Goal: Information Seeking & Learning: Learn about a topic

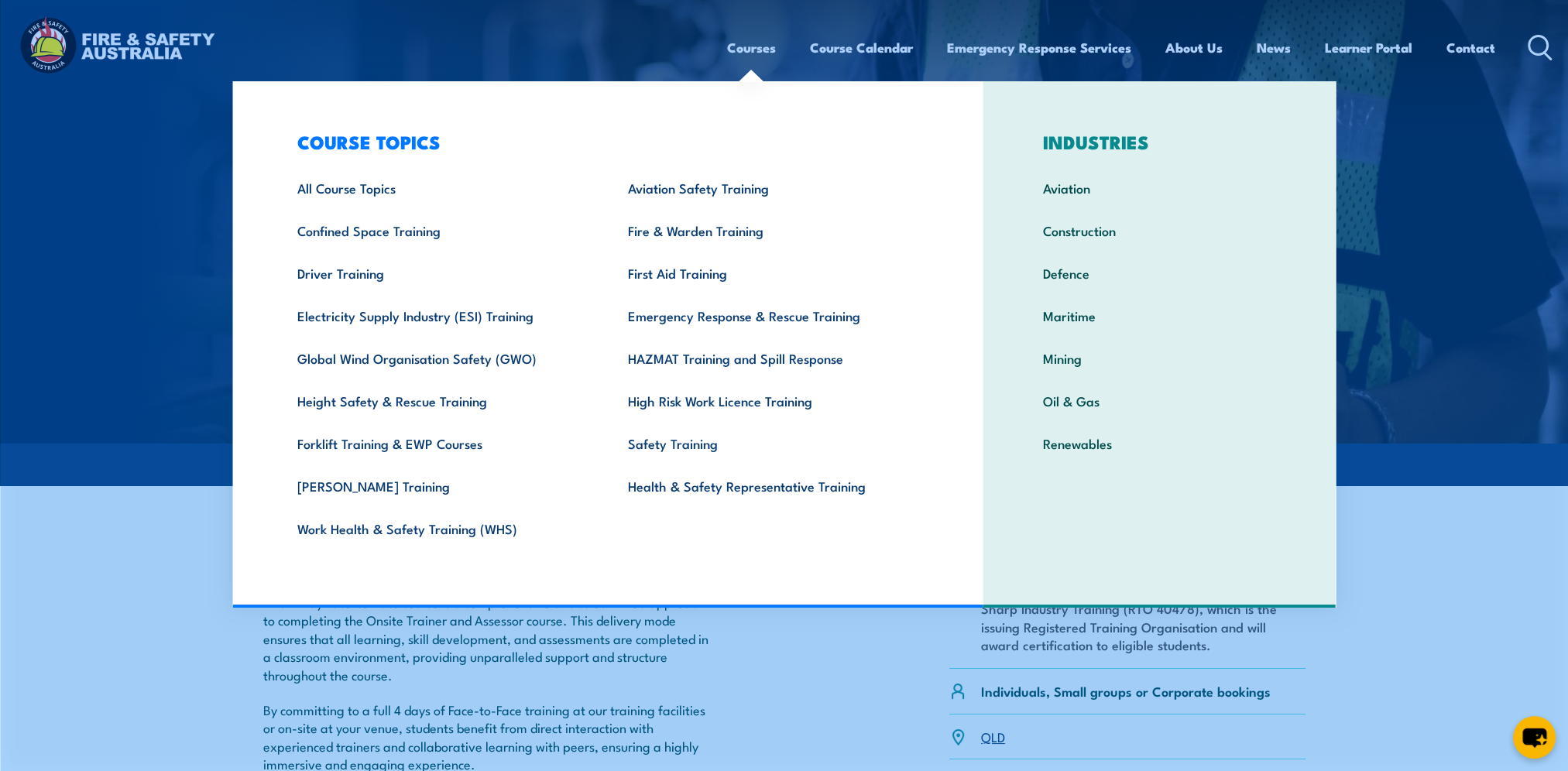
click at [752, 49] on link "Courses" at bounding box center [751, 47] width 49 height 41
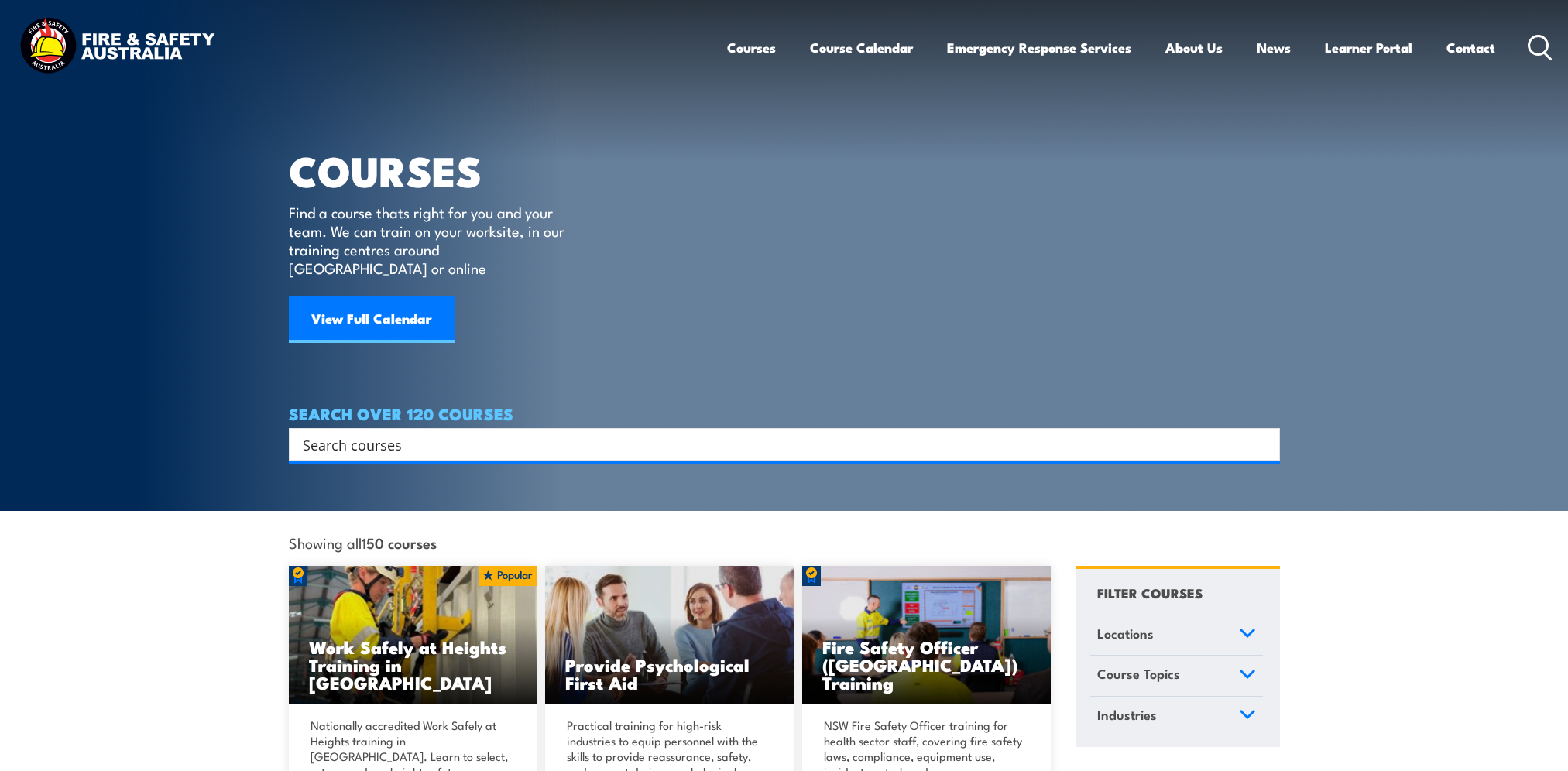
click at [420, 435] on input "Search input" at bounding box center [775, 444] width 944 height 23
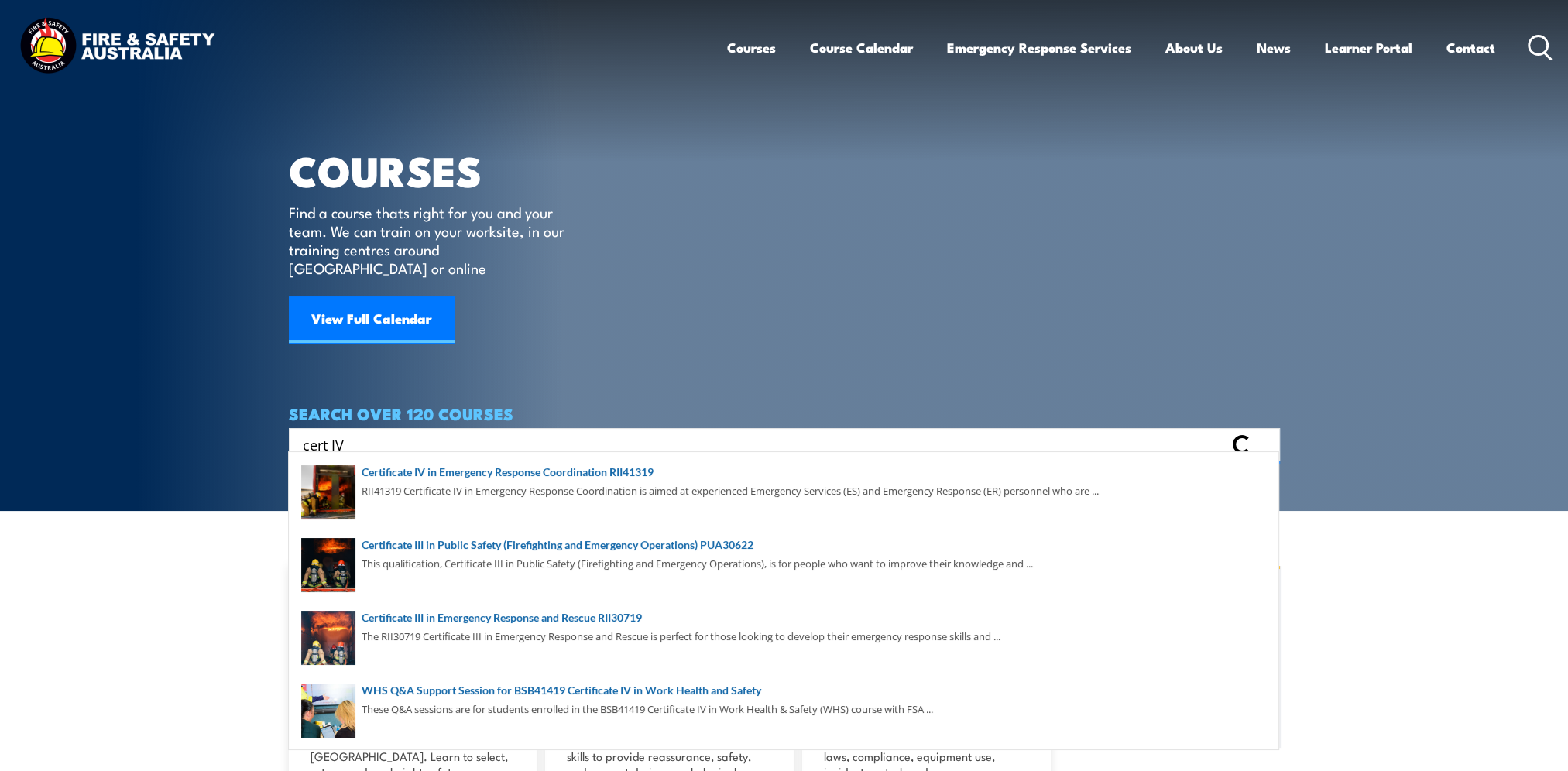
type input "cert IV"
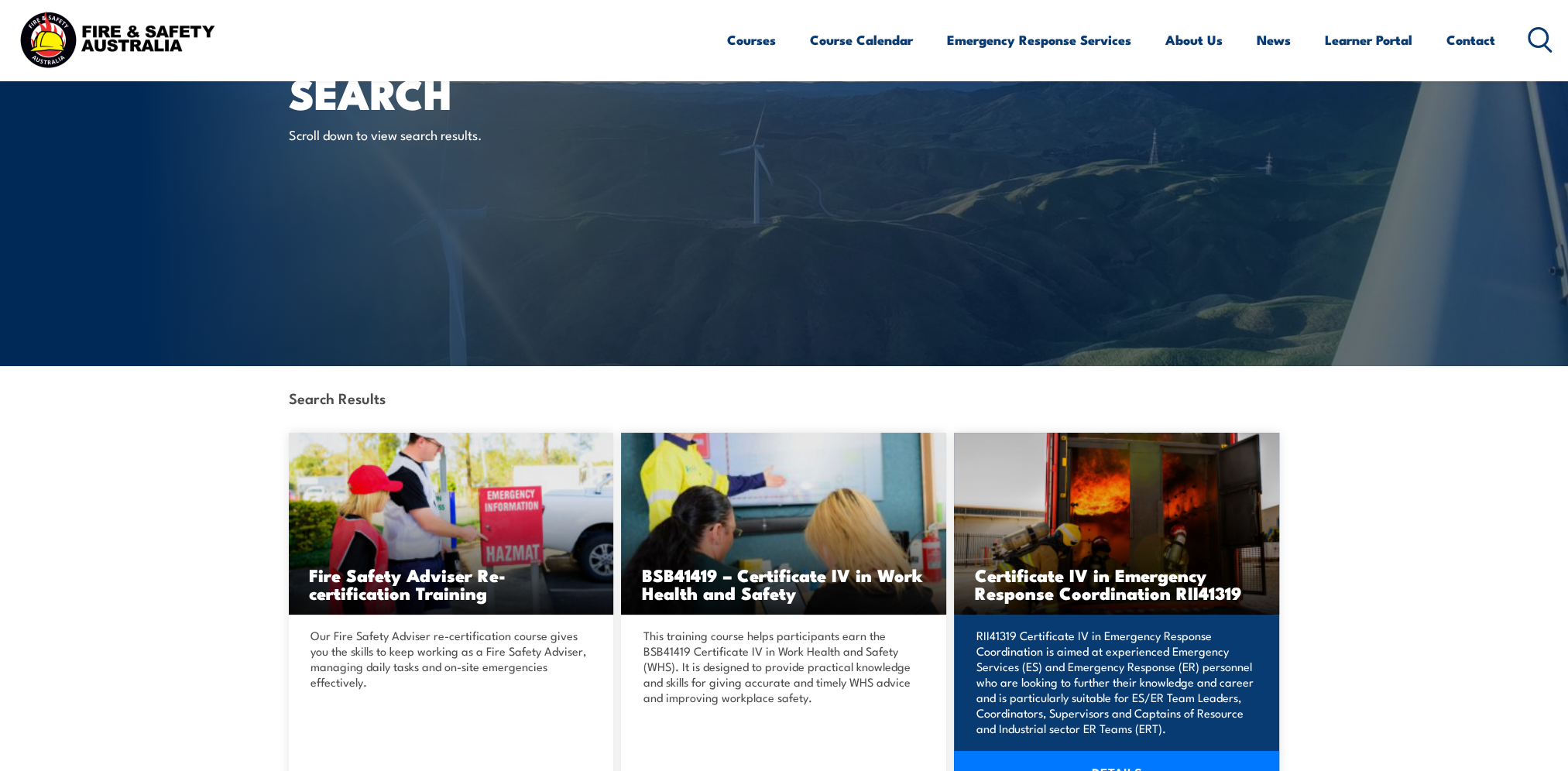
scroll to position [232, 0]
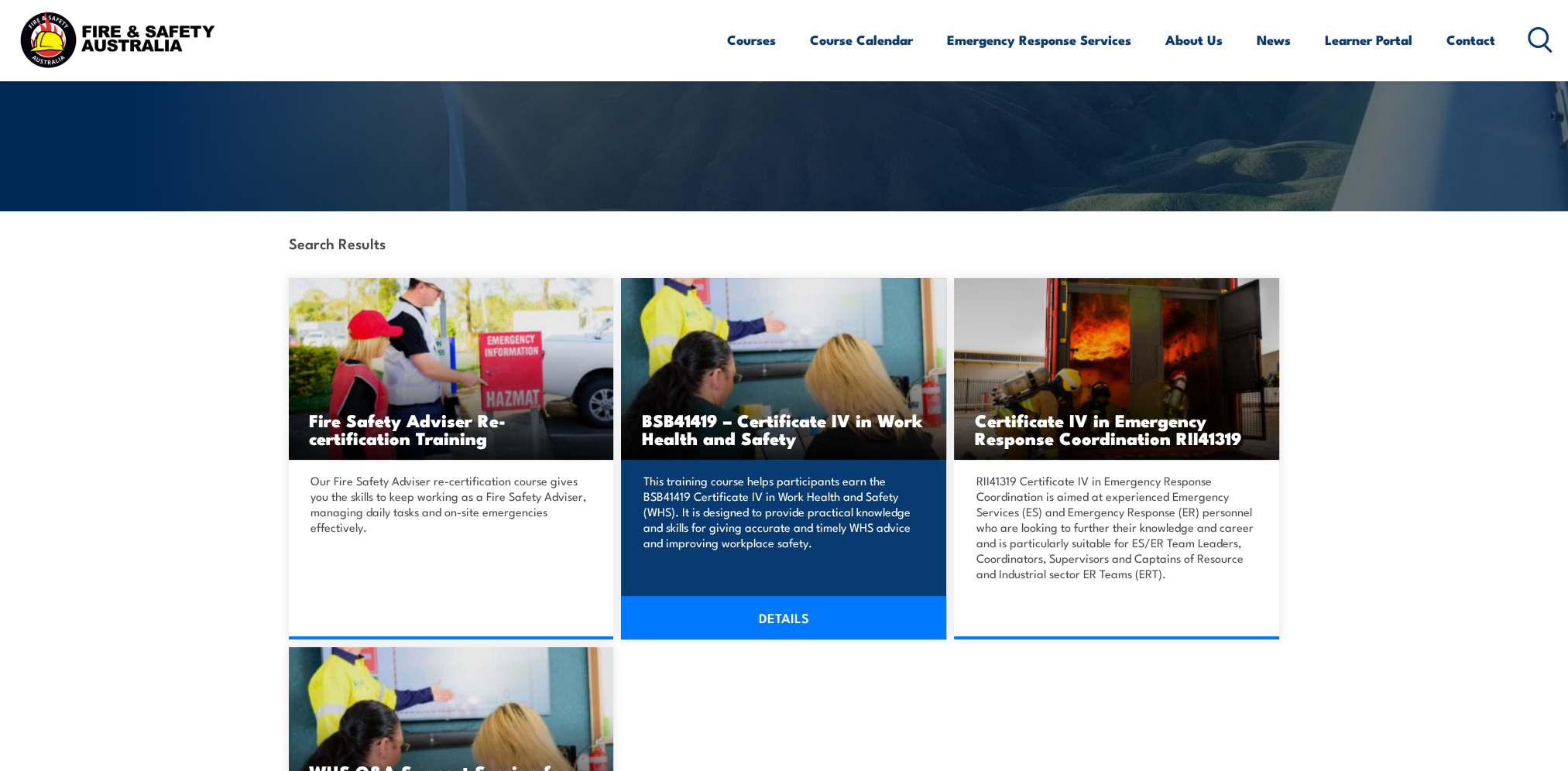
click at [817, 427] on h3 "BSB41419 – Certificate IV in Work Health and Safety" at bounding box center [783, 429] width 285 height 35
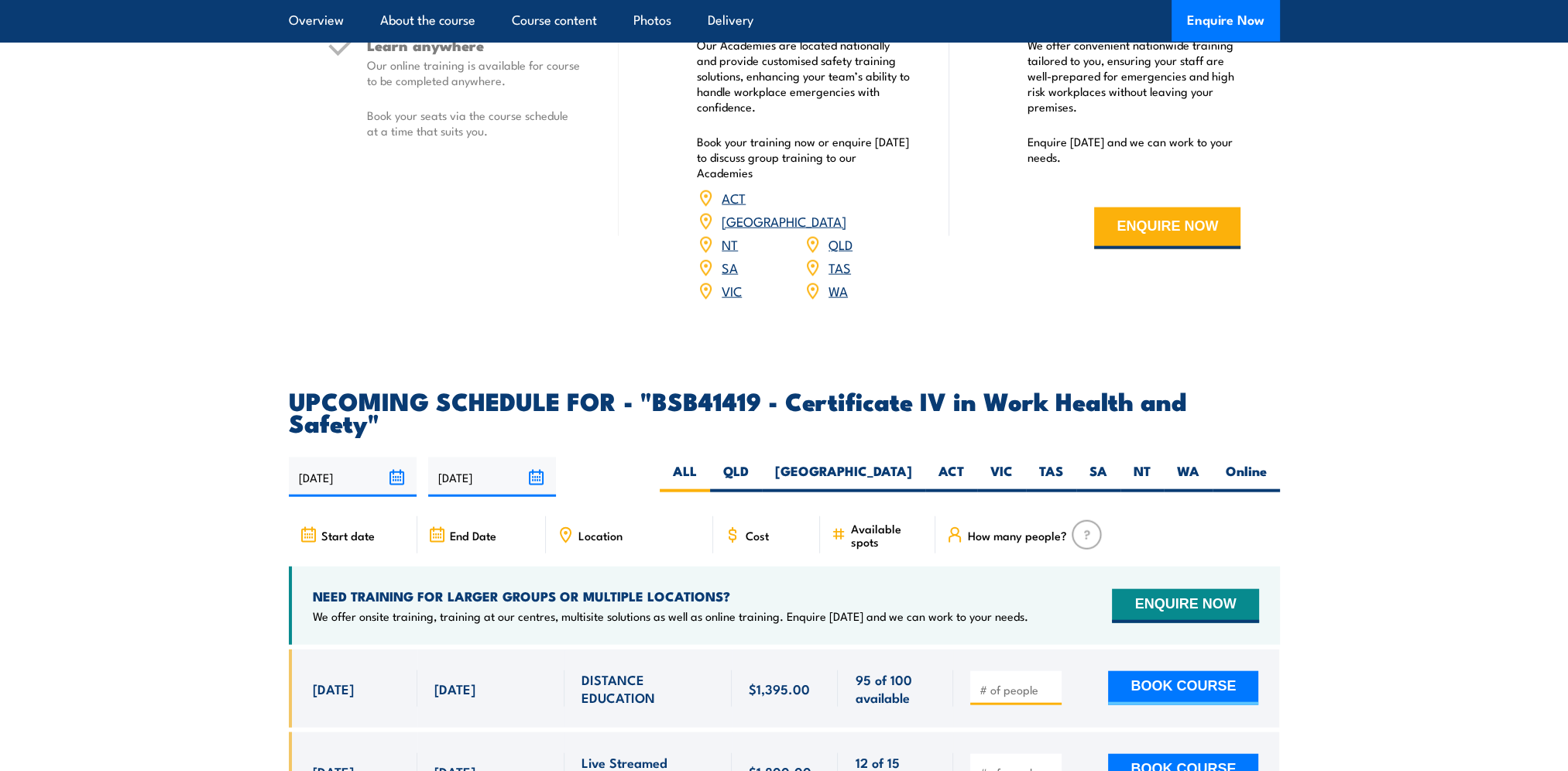
scroll to position [4801, 0]
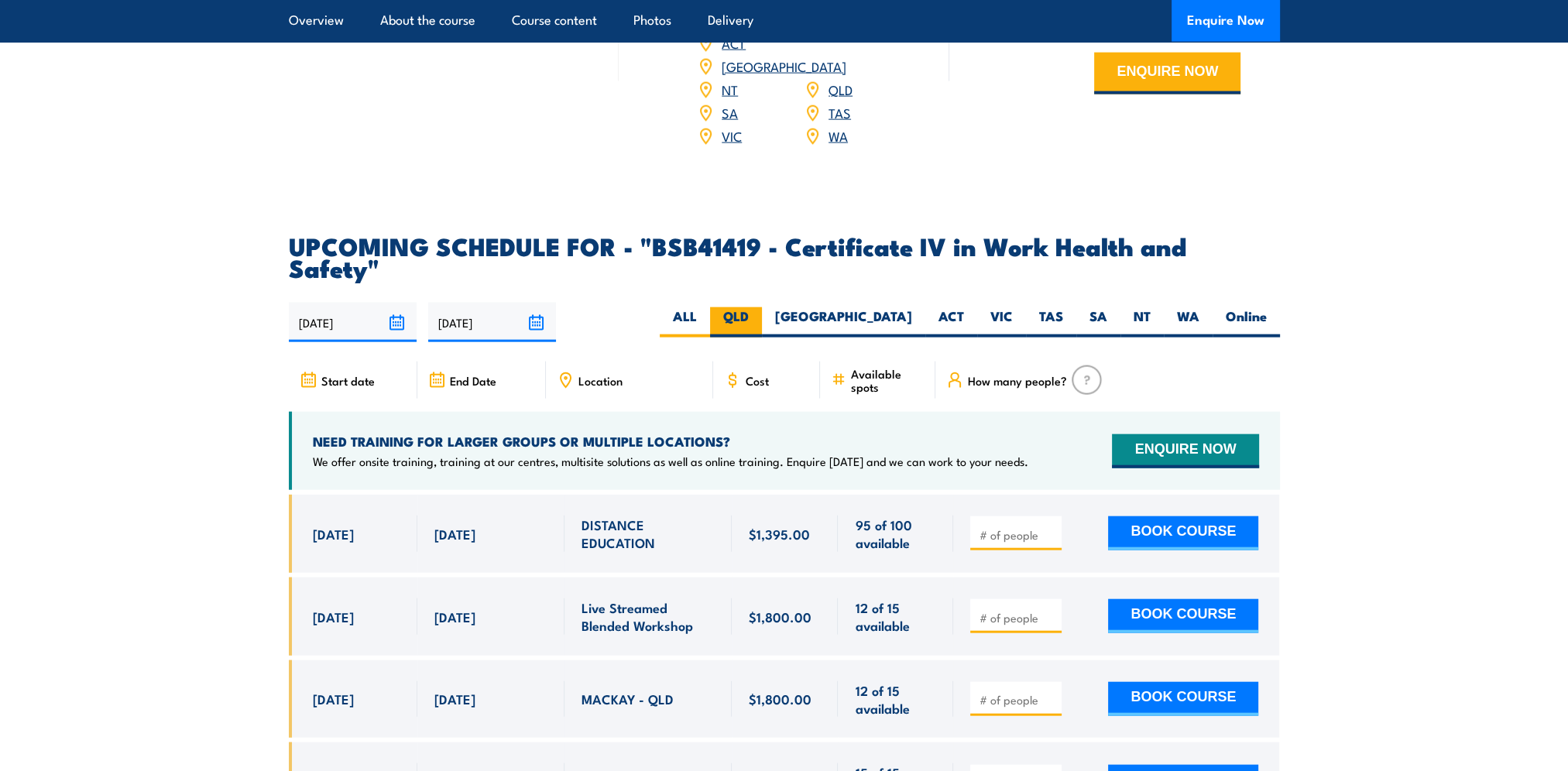
click at [762, 307] on label "QLD" at bounding box center [736, 322] width 52 height 30
click at [759, 307] on input "QLD" at bounding box center [754, 312] width 10 height 10
radio input "true"
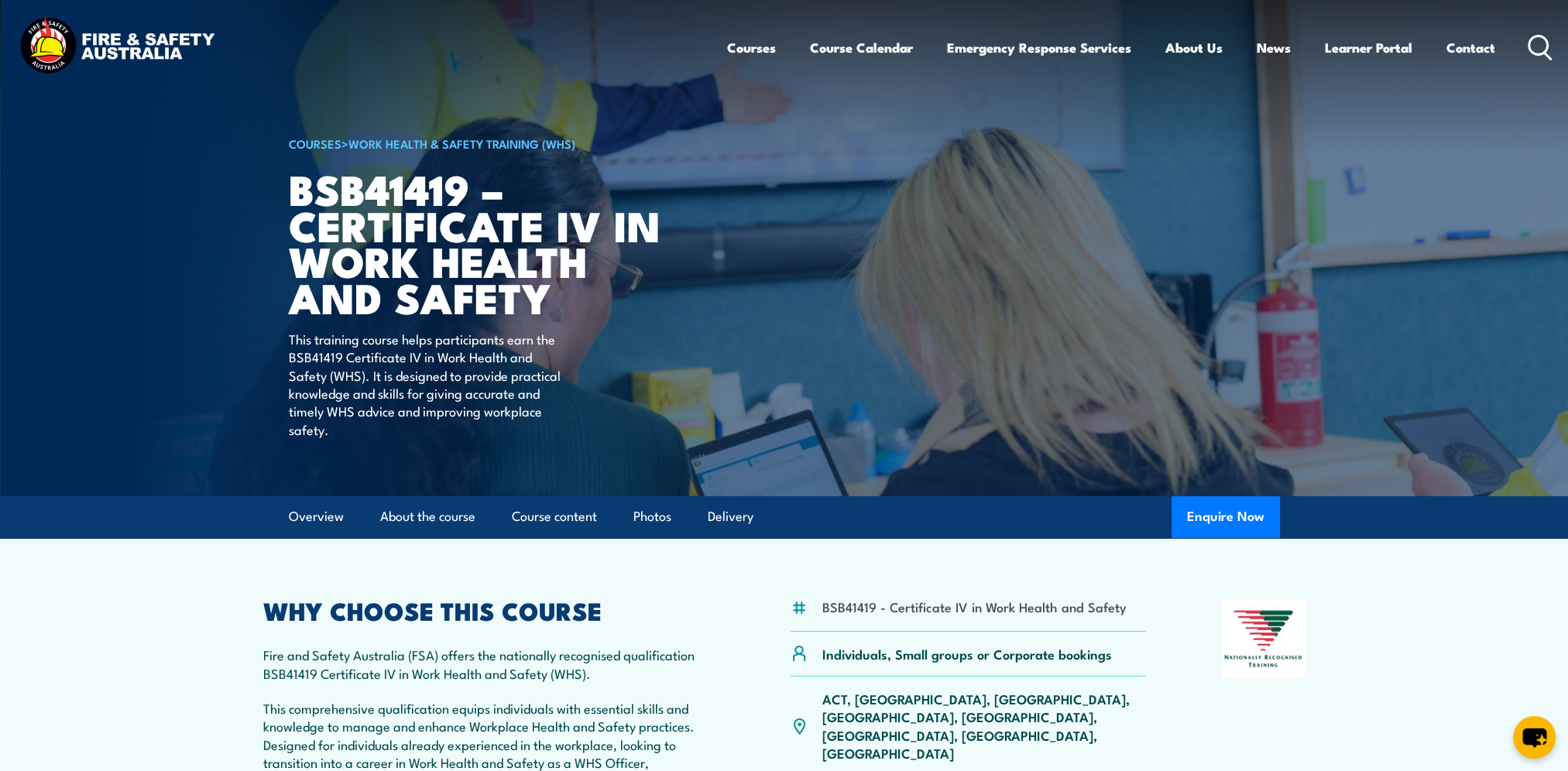
click at [1540, 58] on icon at bounding box center [1540, 47] width 25 height 26
click at [1537, 47] on icon at bounding box center [1540, 47] width 25 height 26
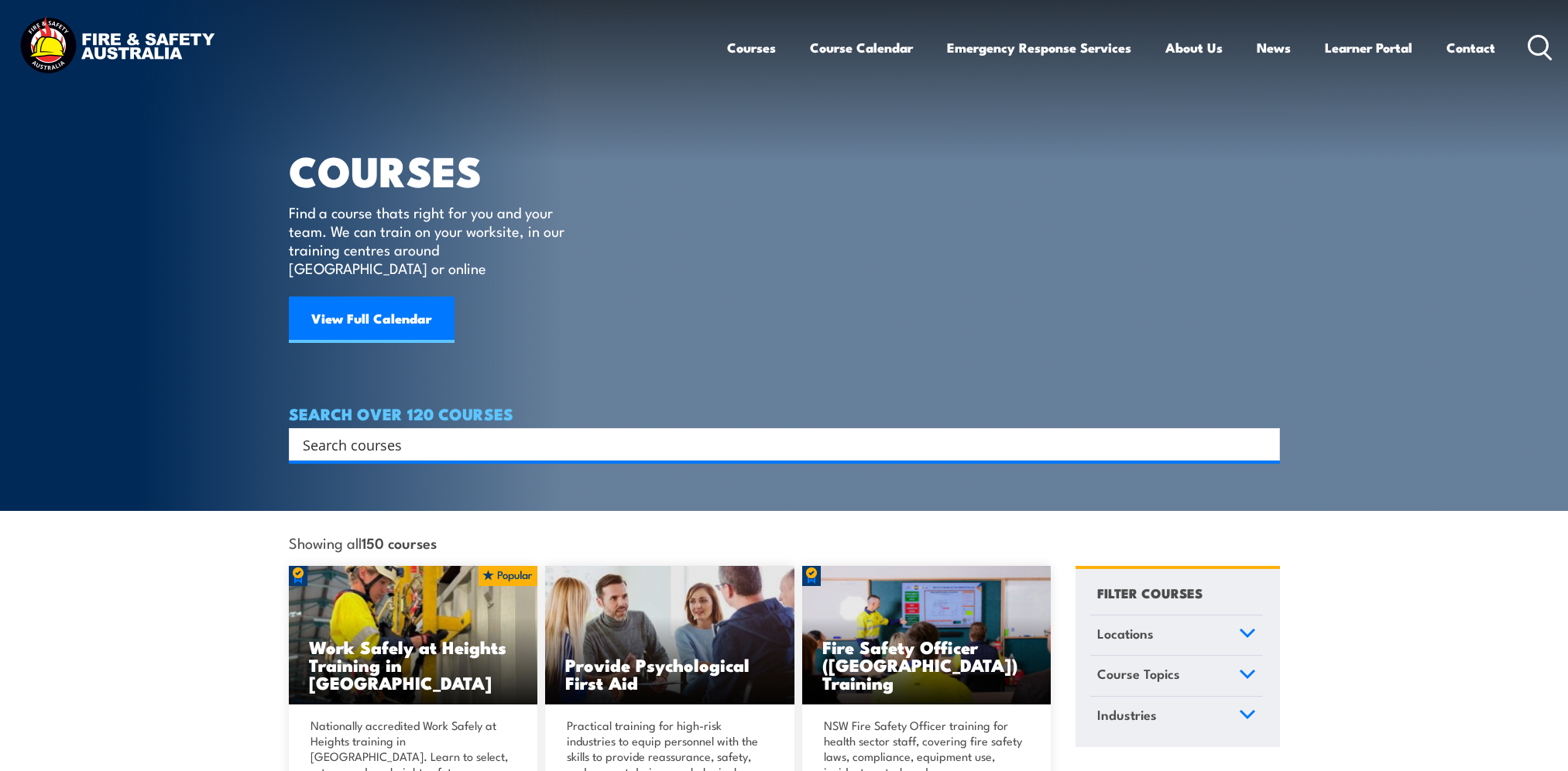
click at [549, 433] on input "Search input" at bounding box center [775, 444] width 944 height 23
type input "confined"
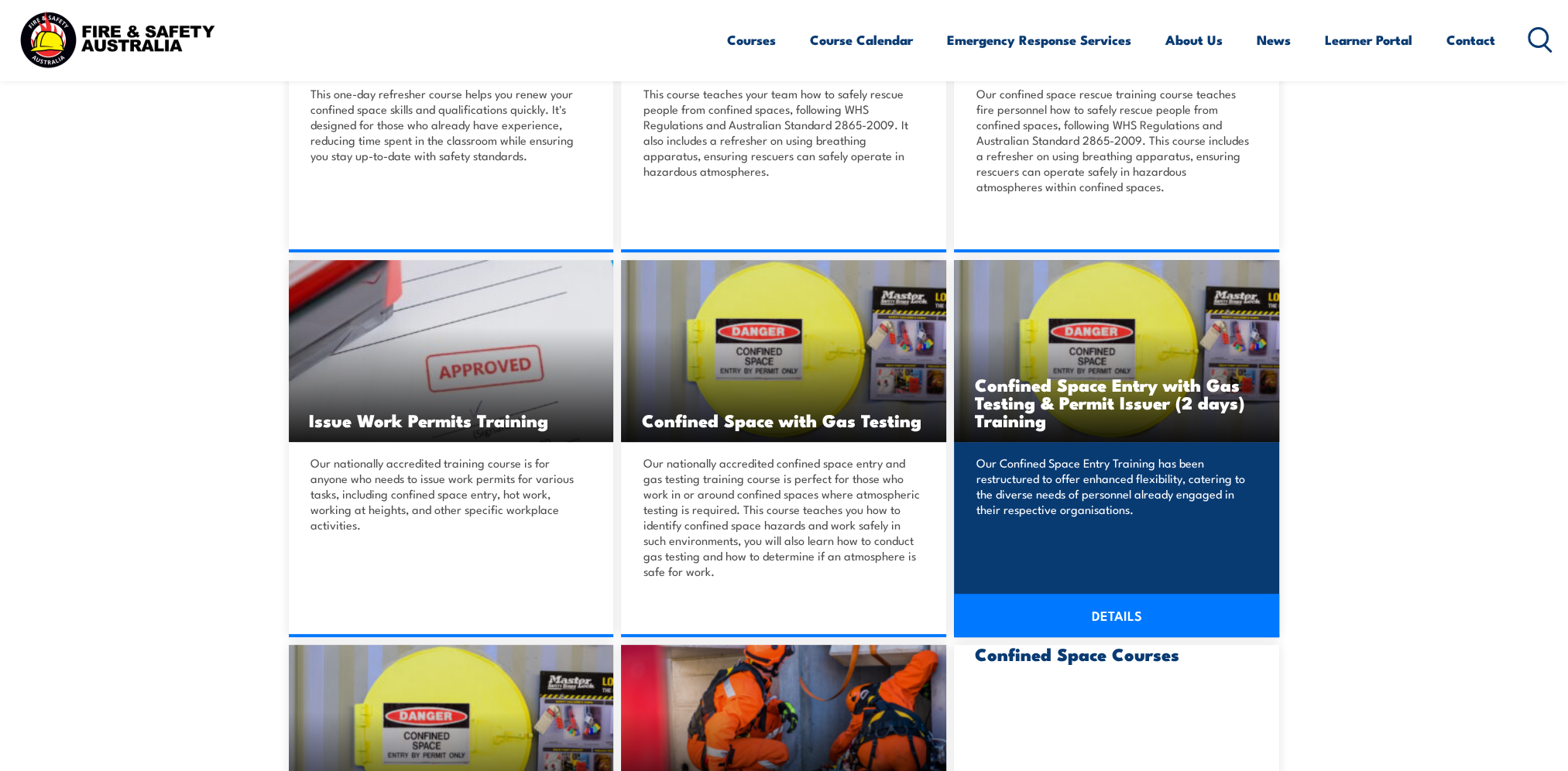
scroll to position [774, 0]
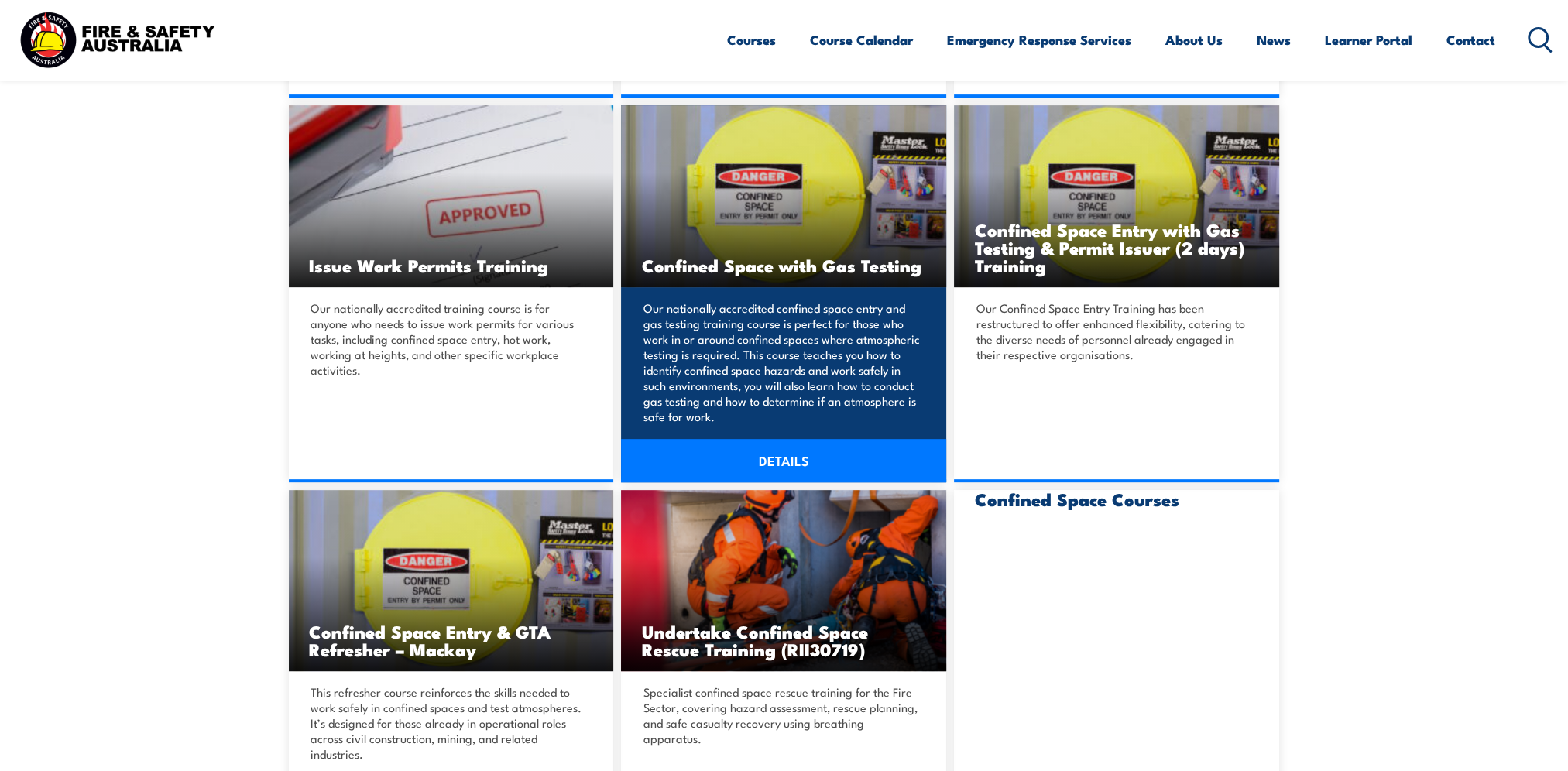
click at [808, 458] on link "DETAILS" at bounding box center [783, 461] width 325 height 43
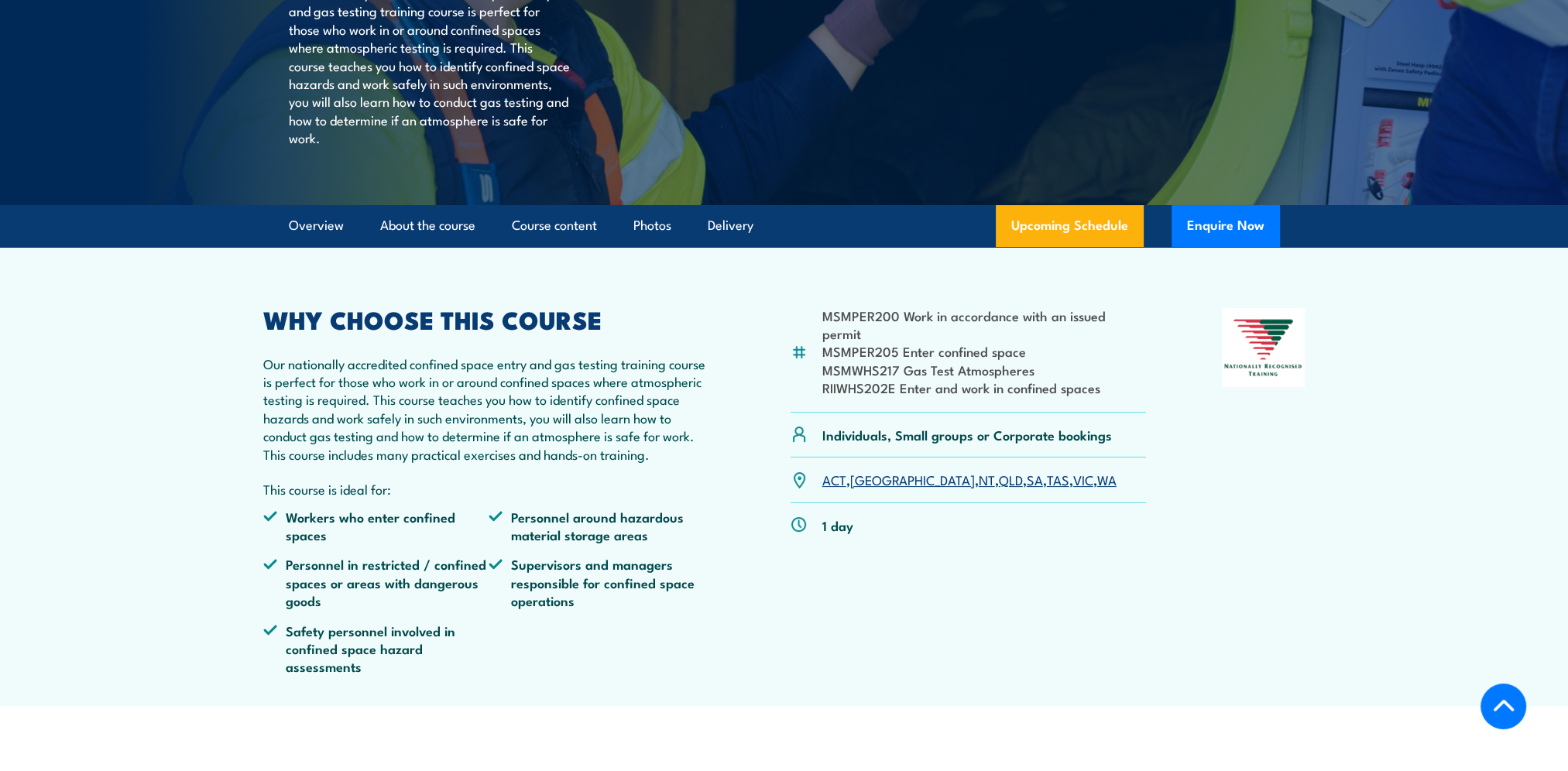
scroll to position [387, 0]
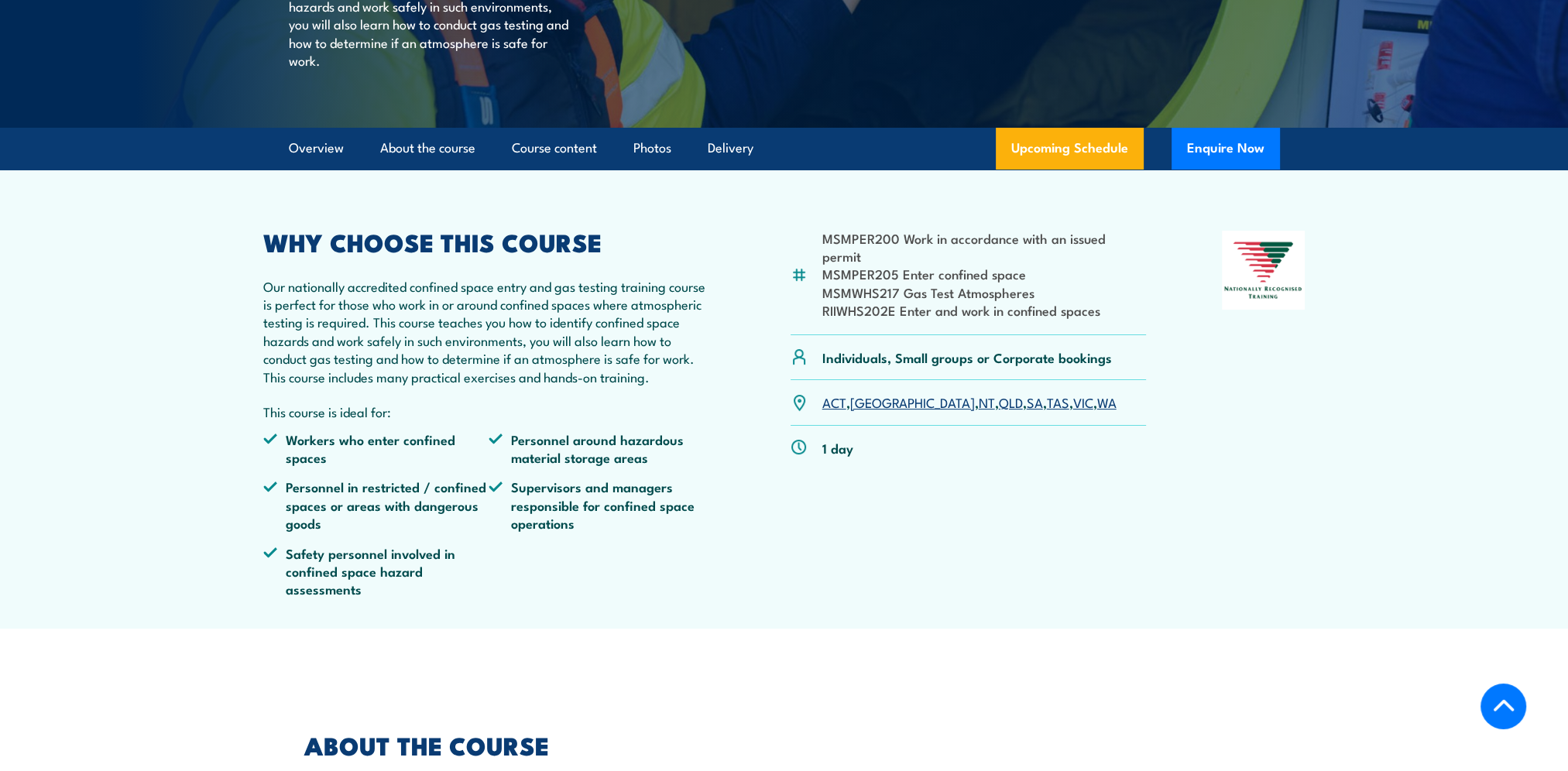
click at [999, 411] on link "QLD" at bounding box center [1011, 402] width 24 height 19
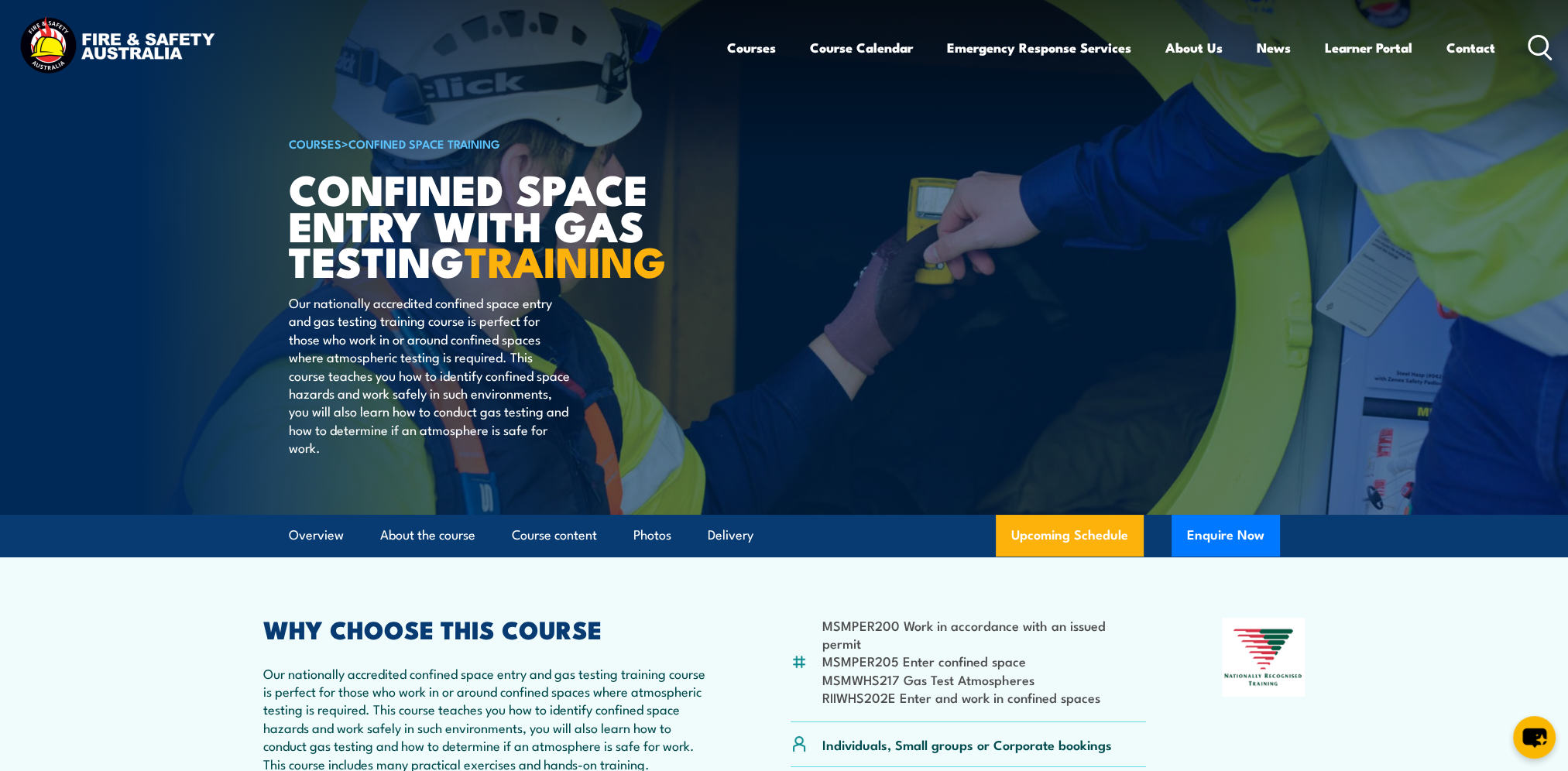
click at [1538, 47] on icon at bounding box center [1540, 47] width 25 height 26
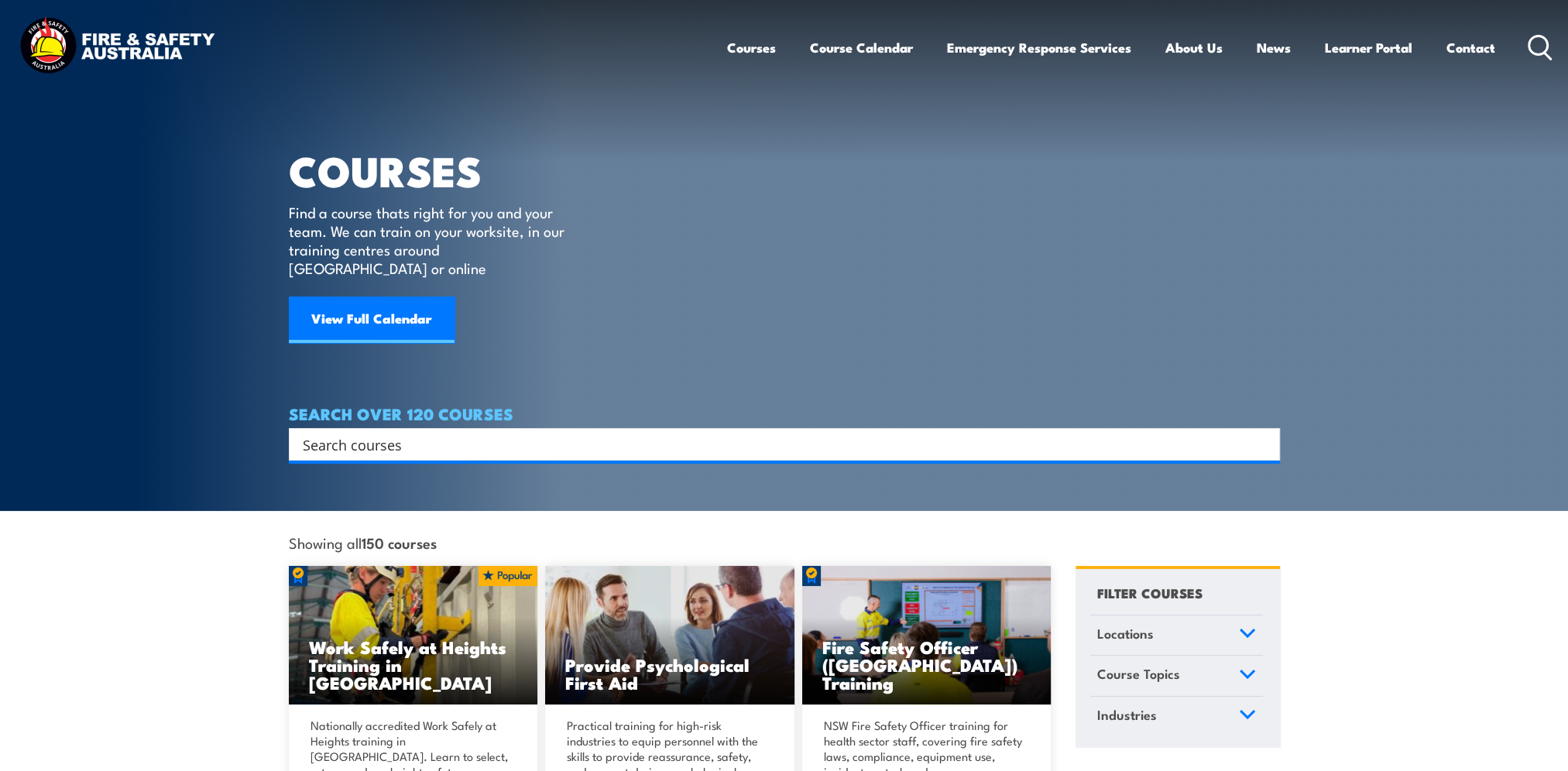
click at [619, 433] on input "Search input" at bounding box center [775, 444] width 944 height 23
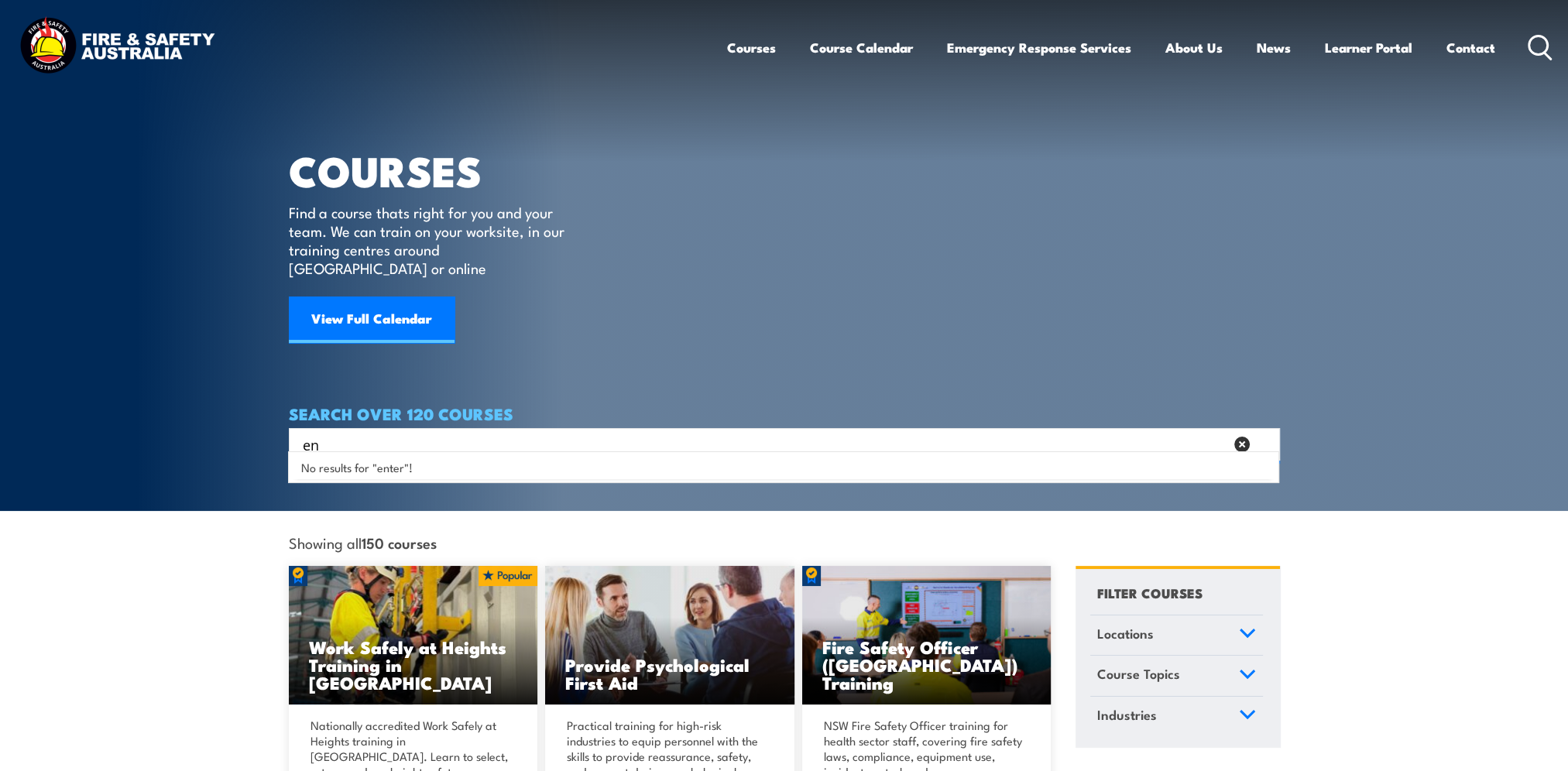
type input "e"
type input "confined"
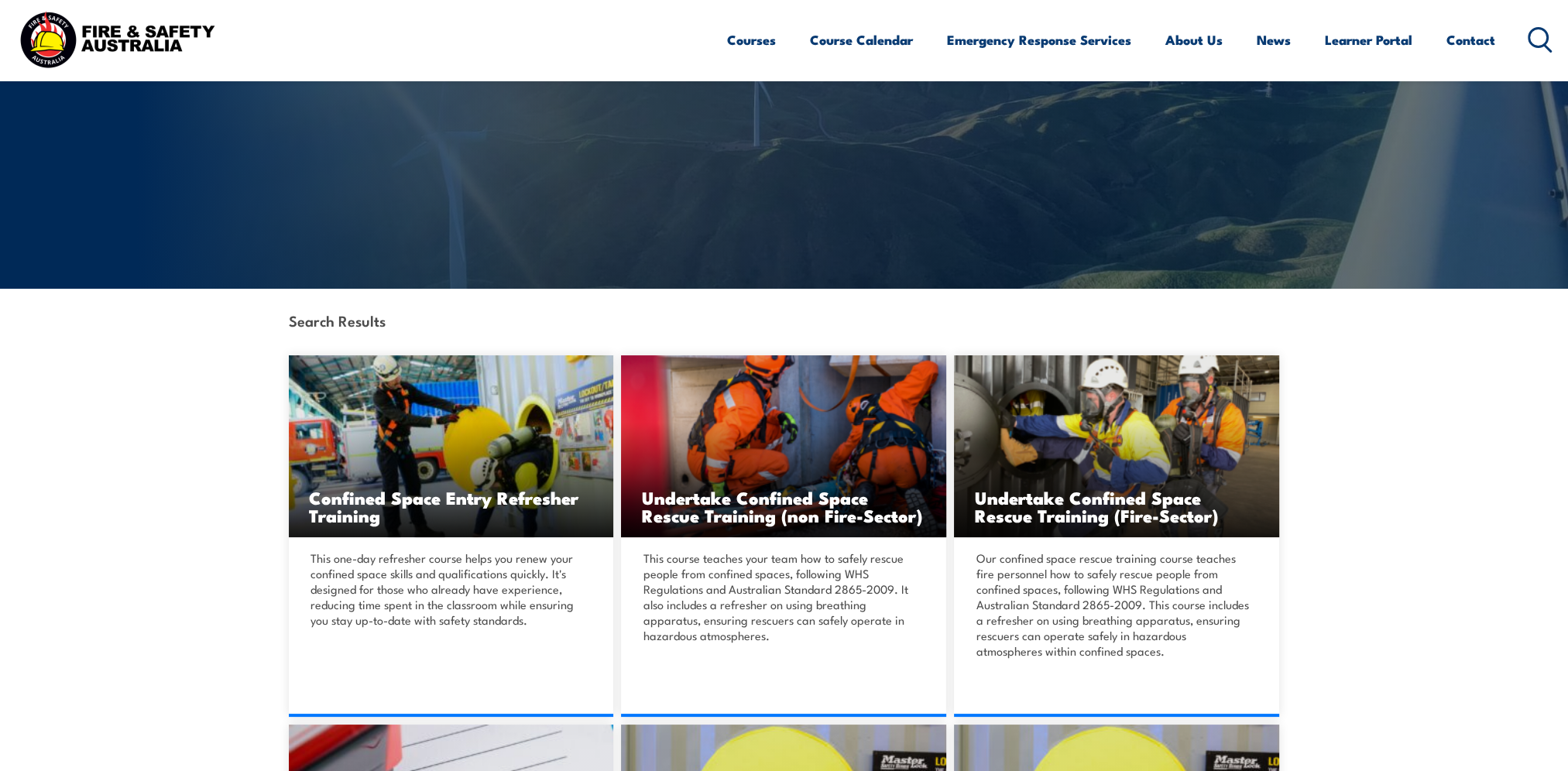
scroll to position [232, 0]
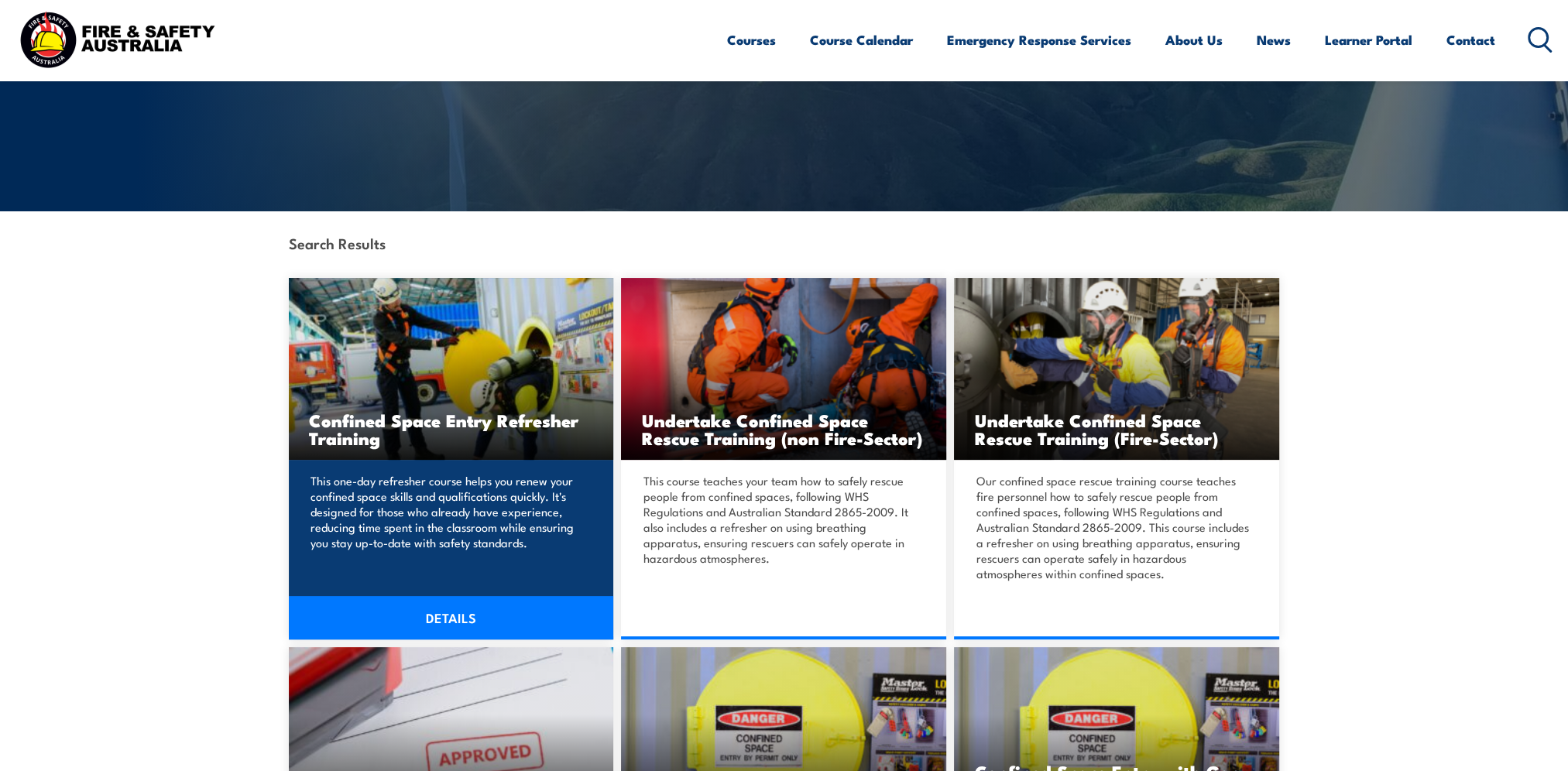
click at [331, 423] on h3 "Confined Space Entry Refresher Training" at bounding box center [451, 429] width 285 height 35
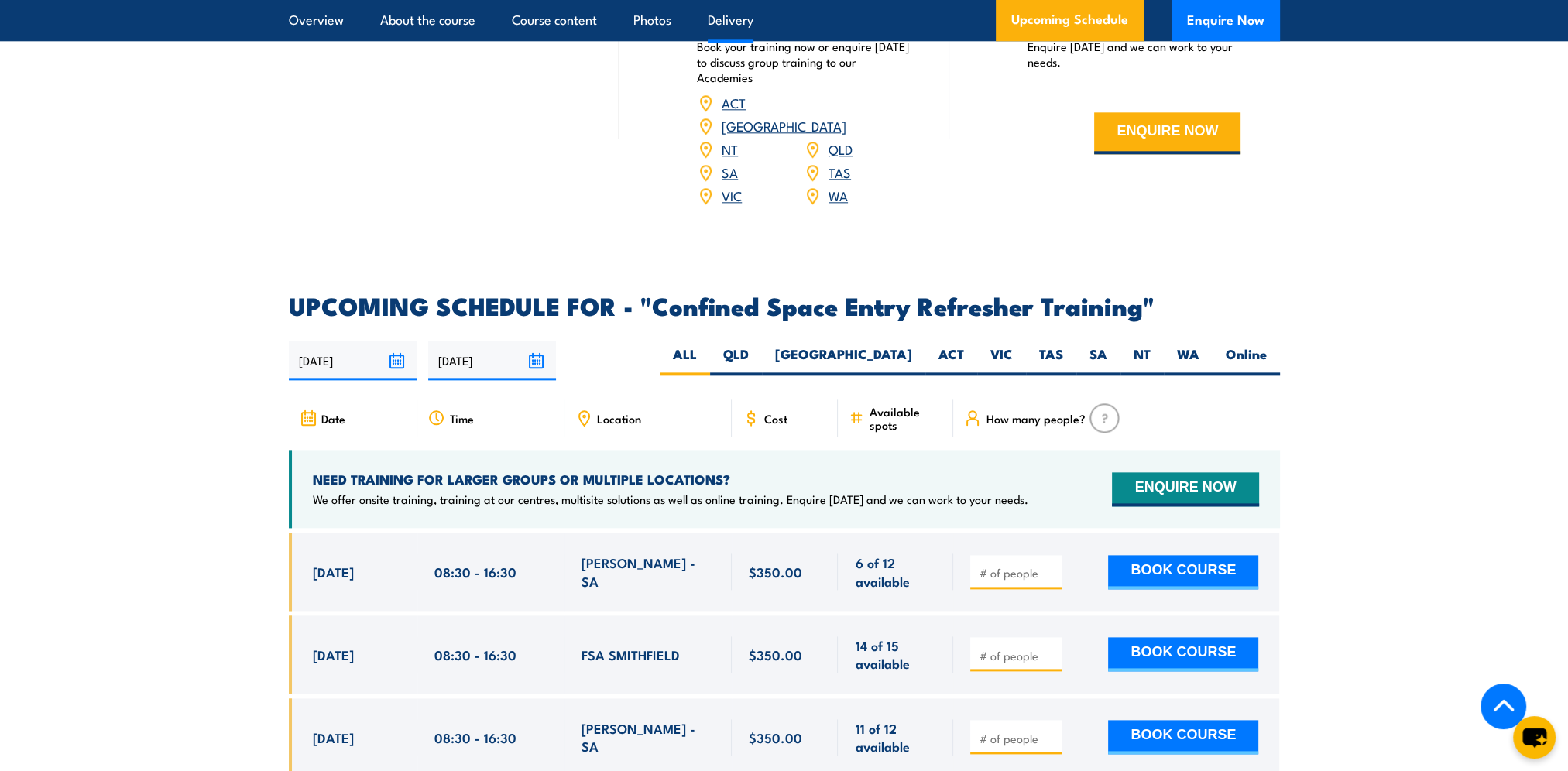
scroll to position [2555, 0]
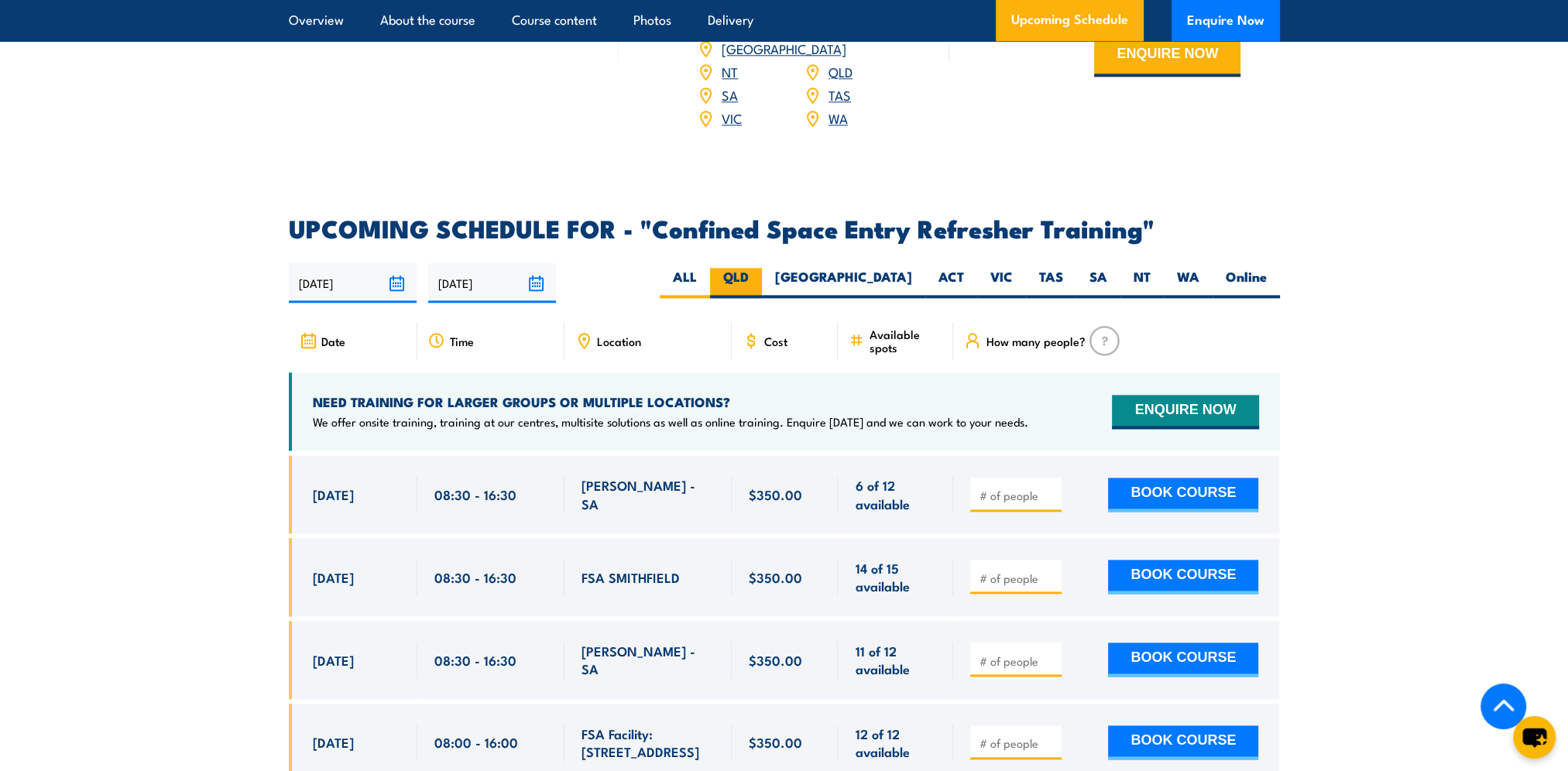
click at [762, 268] on label "QLD" at bounding box center [736, 283] width 52 height 30
click at [759, 268] on input "QLD" at bounding box center [754, 273] width 10 height 10
radio input "true"
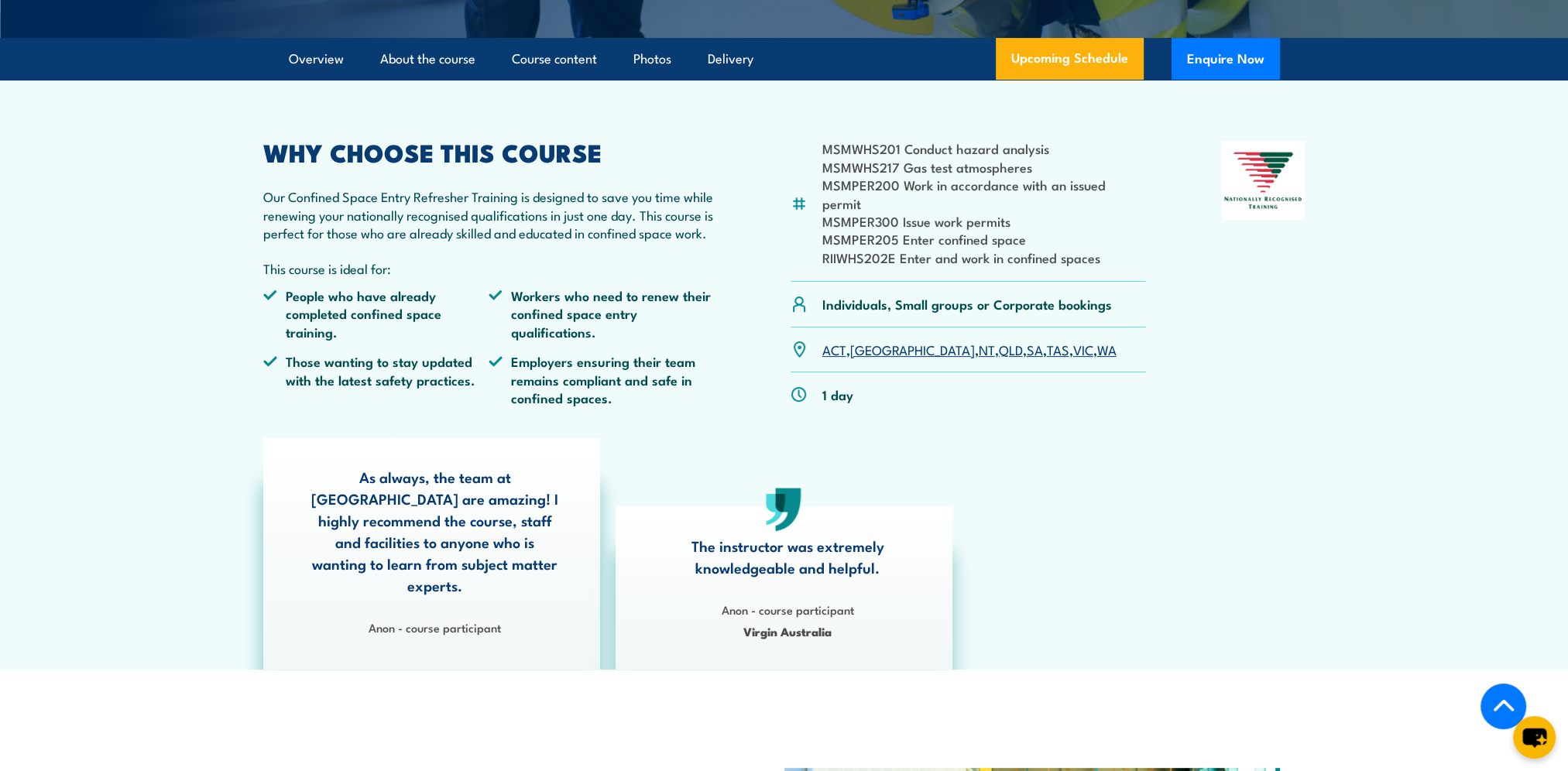
scroll to position [267, 0]
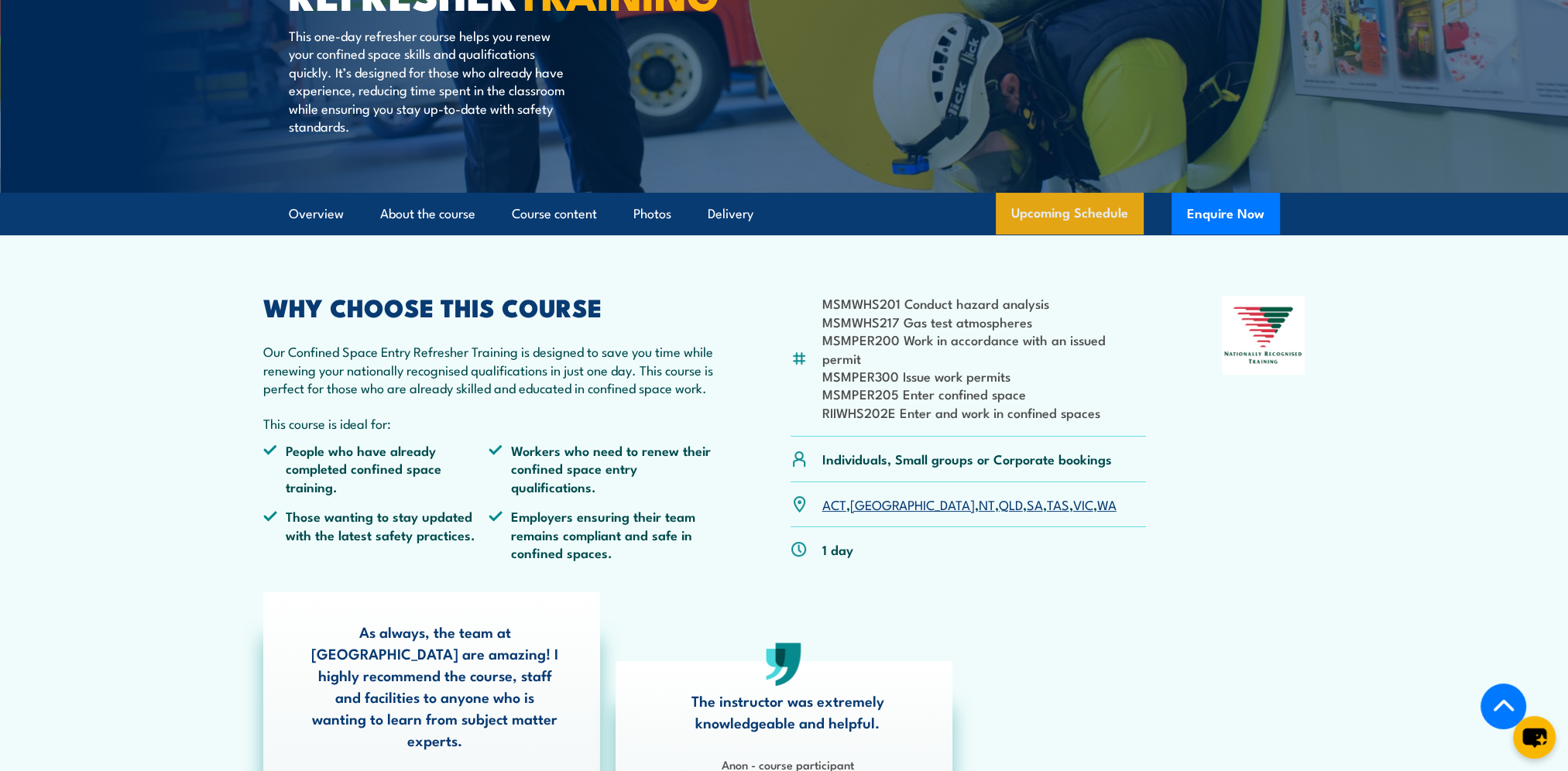
click at [1072, 223] on link "Upcoming Schedule" at bounding box center [1069, 214] width 147 height 41
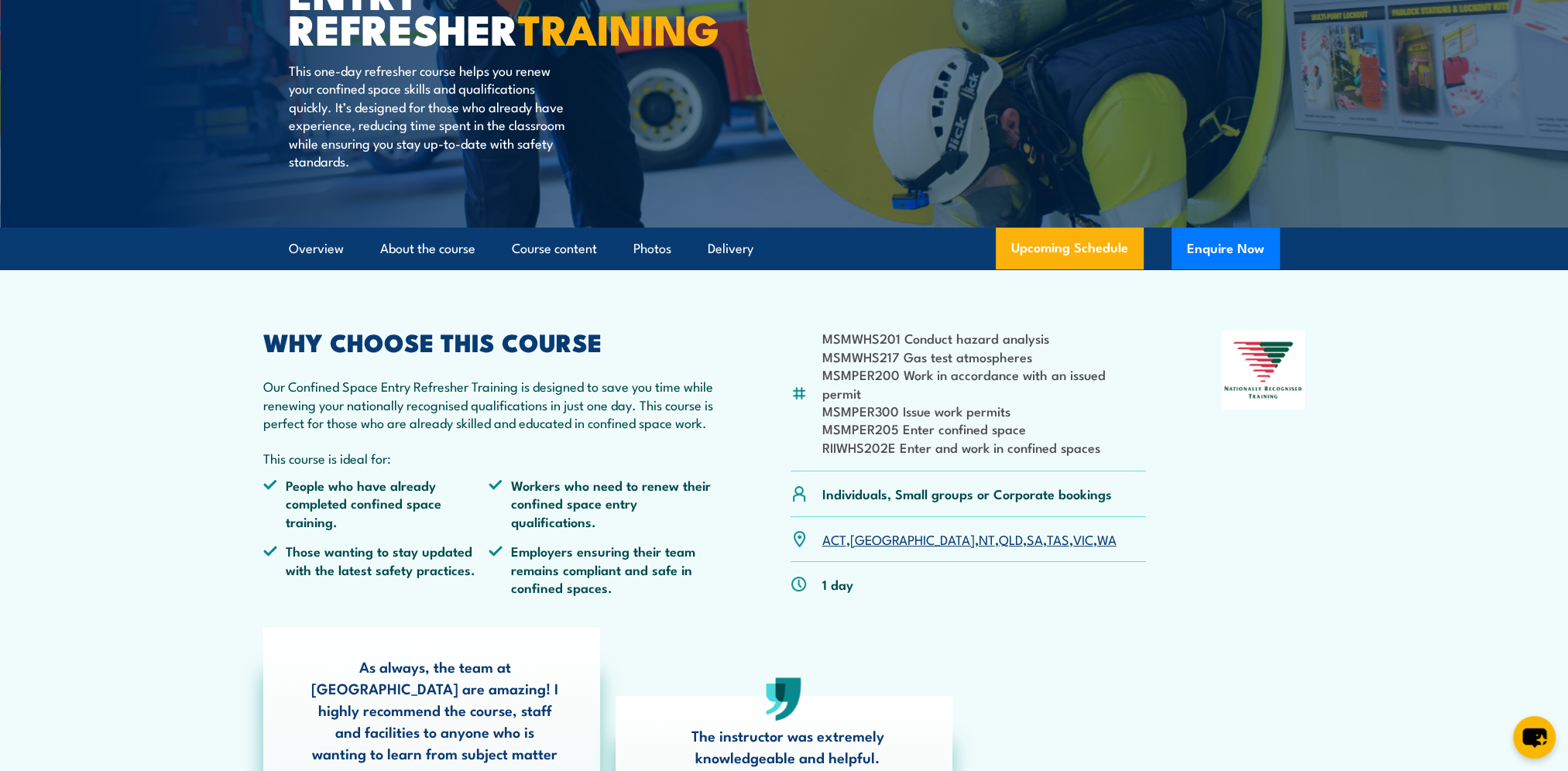
scroll to position [0, 0]
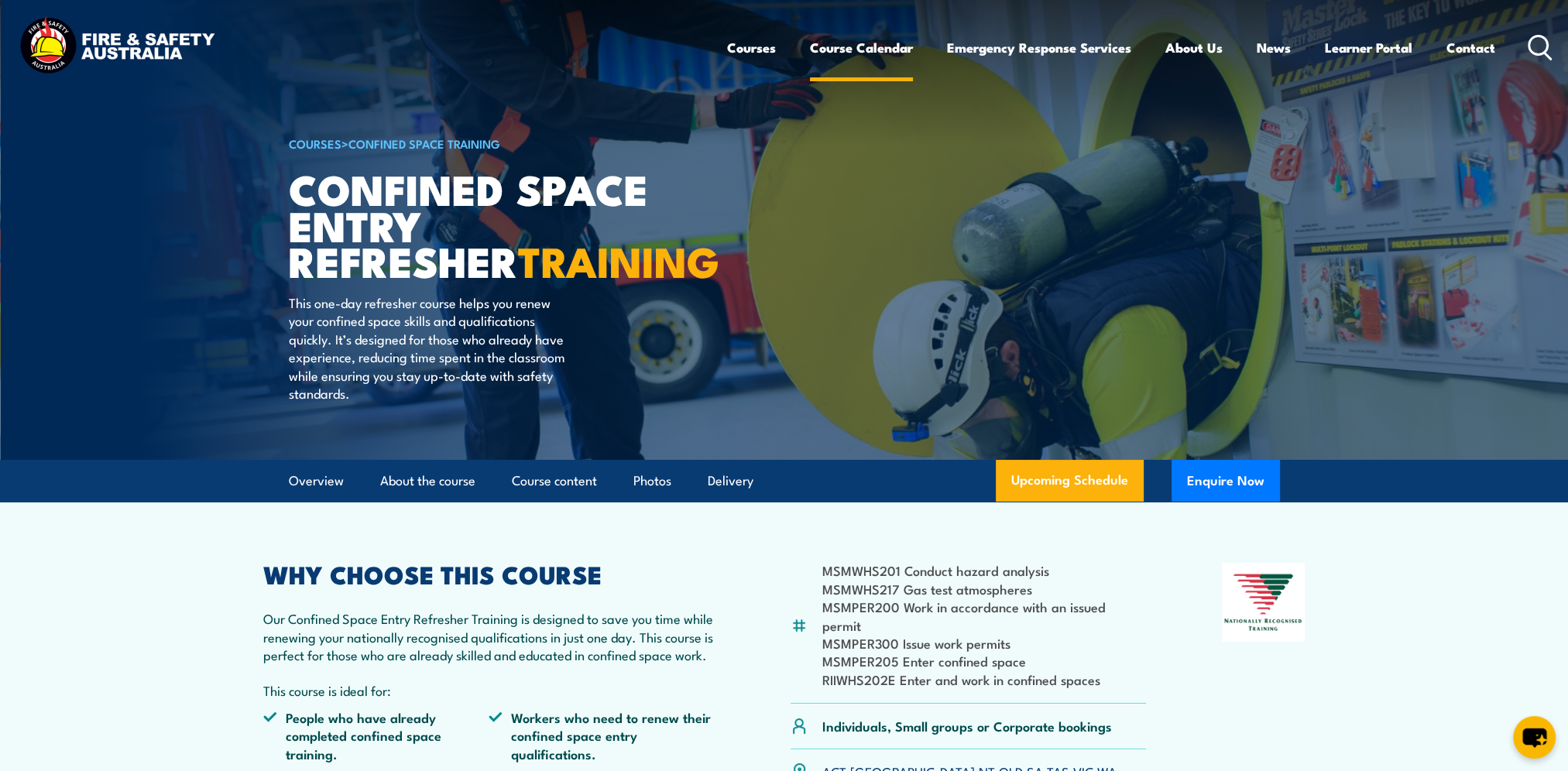
click at [839, 49] on link "Course Calendar" at bounding box center [861, 47] width 103 height 41
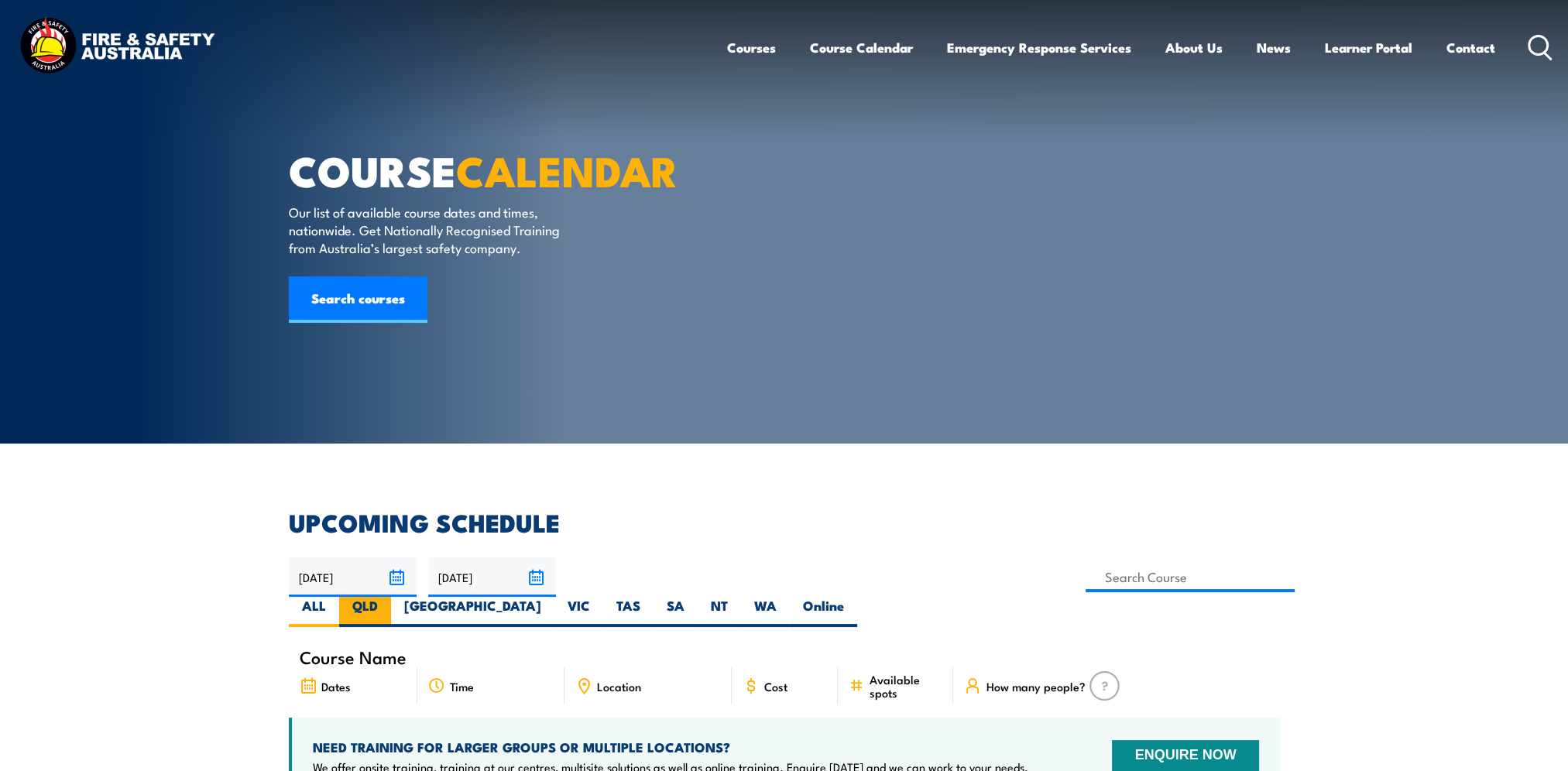
click at [391, 597] on label "QLD" at bounding box center [365, 611] width 52 height 30
click at [388, 597] on input "QLD" at bounding box center [383, 602] width 10 height 10
radio input "true"
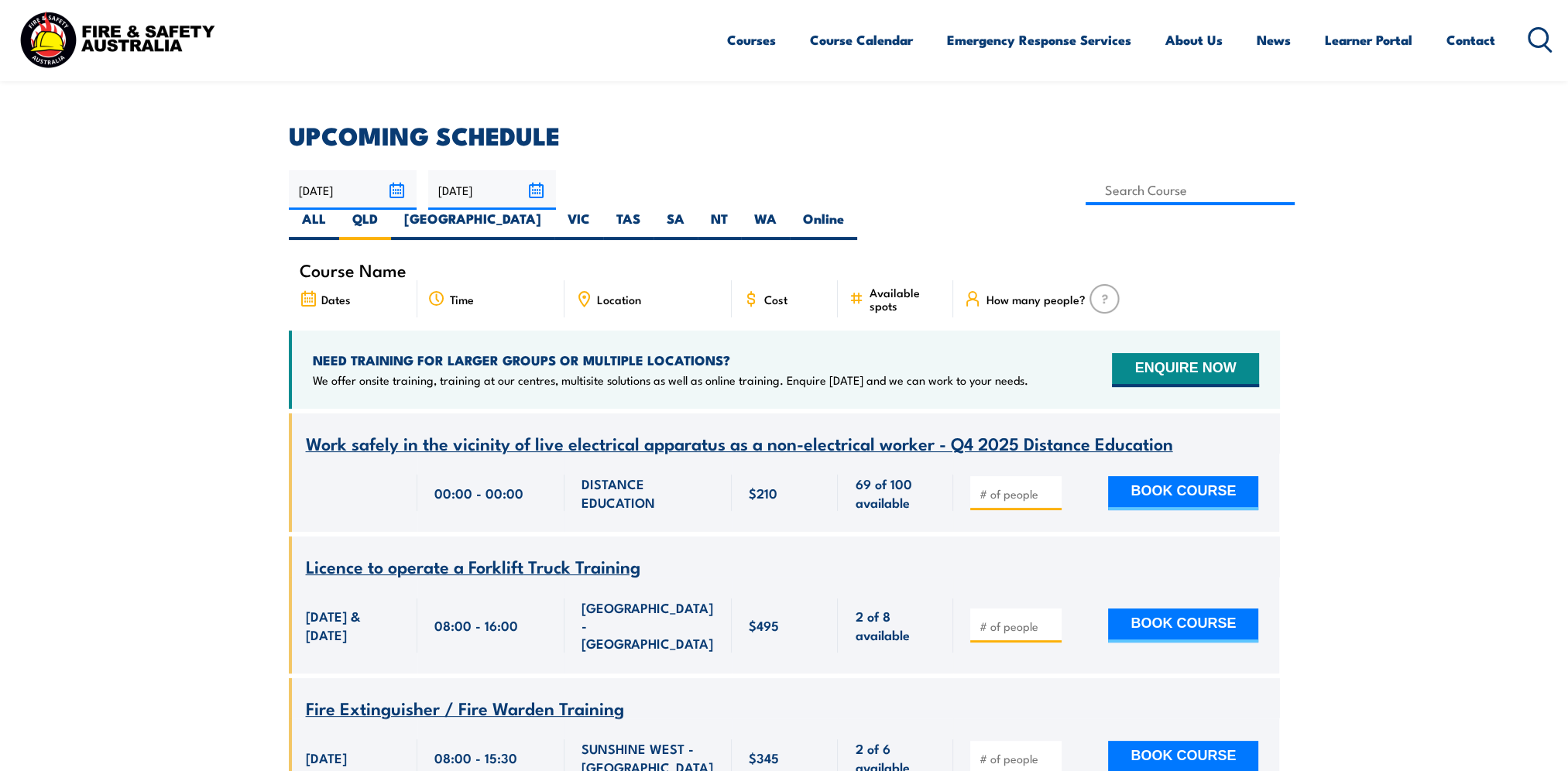
scroll to position [465, 0]
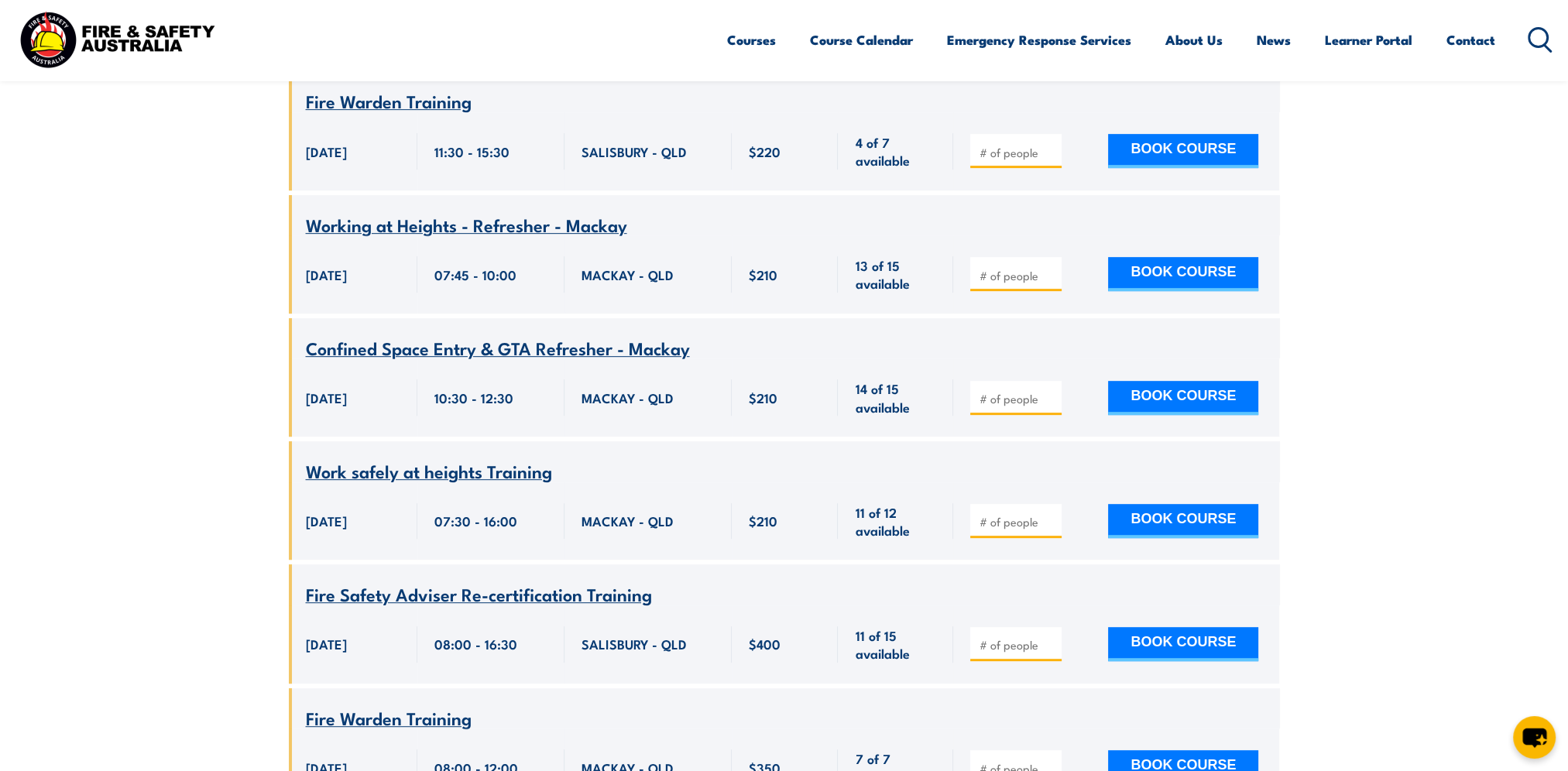
scroll to position [1053, 0]
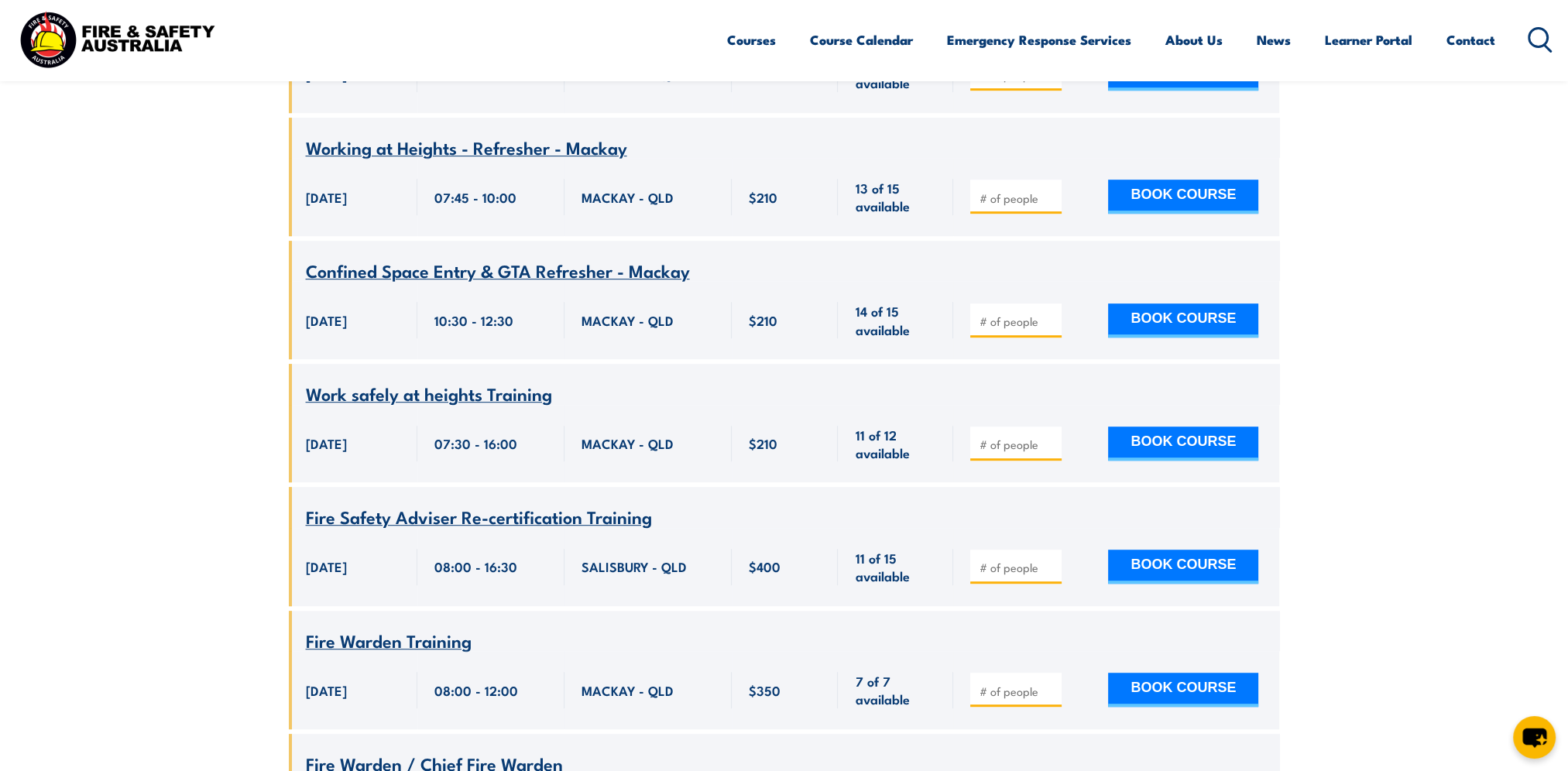
click at [476, 380] on span "Work safely at heights Training" at bounding box center [430, 393] width 247 height 27
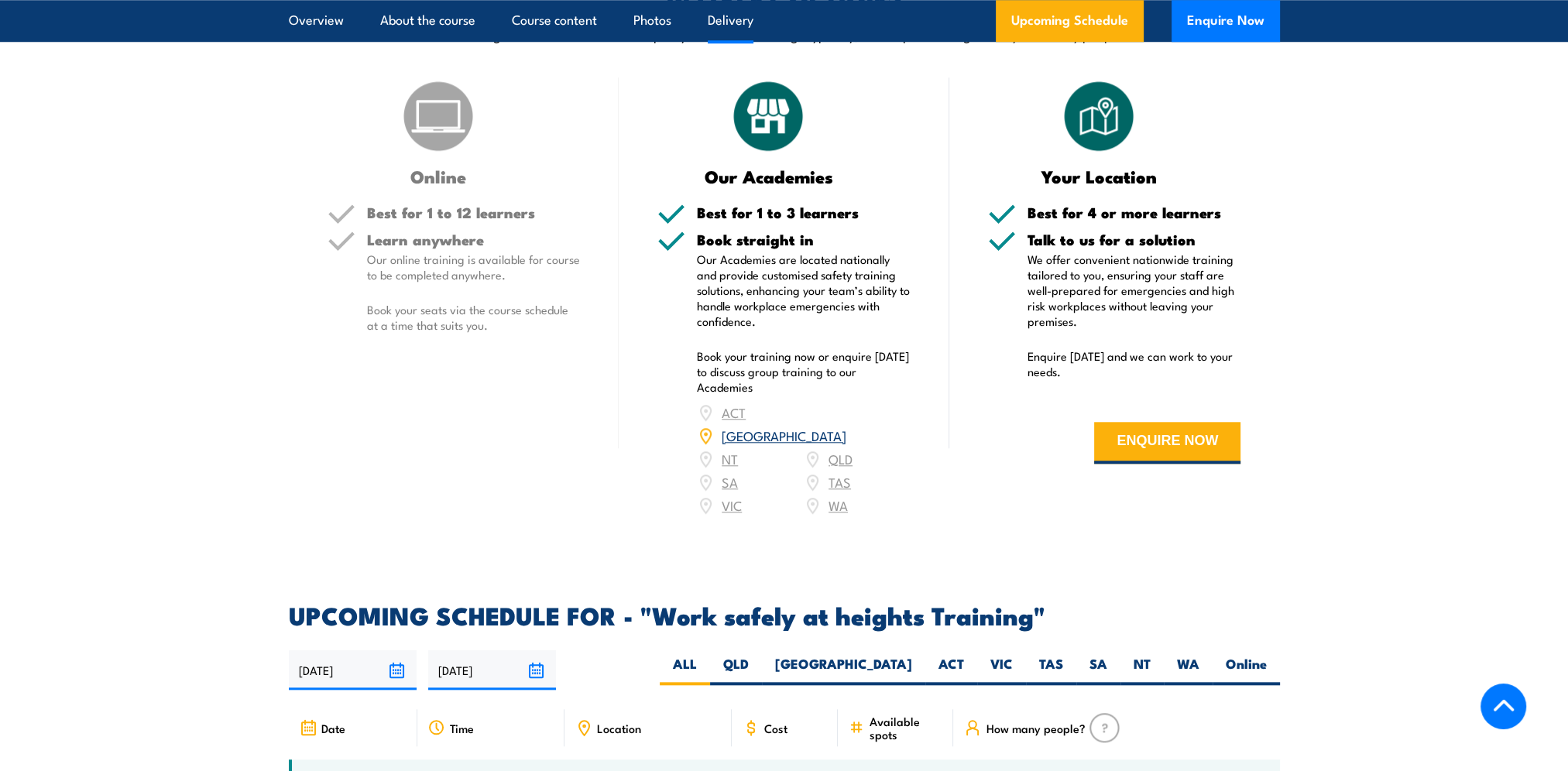
scroll to position [2013, 0]
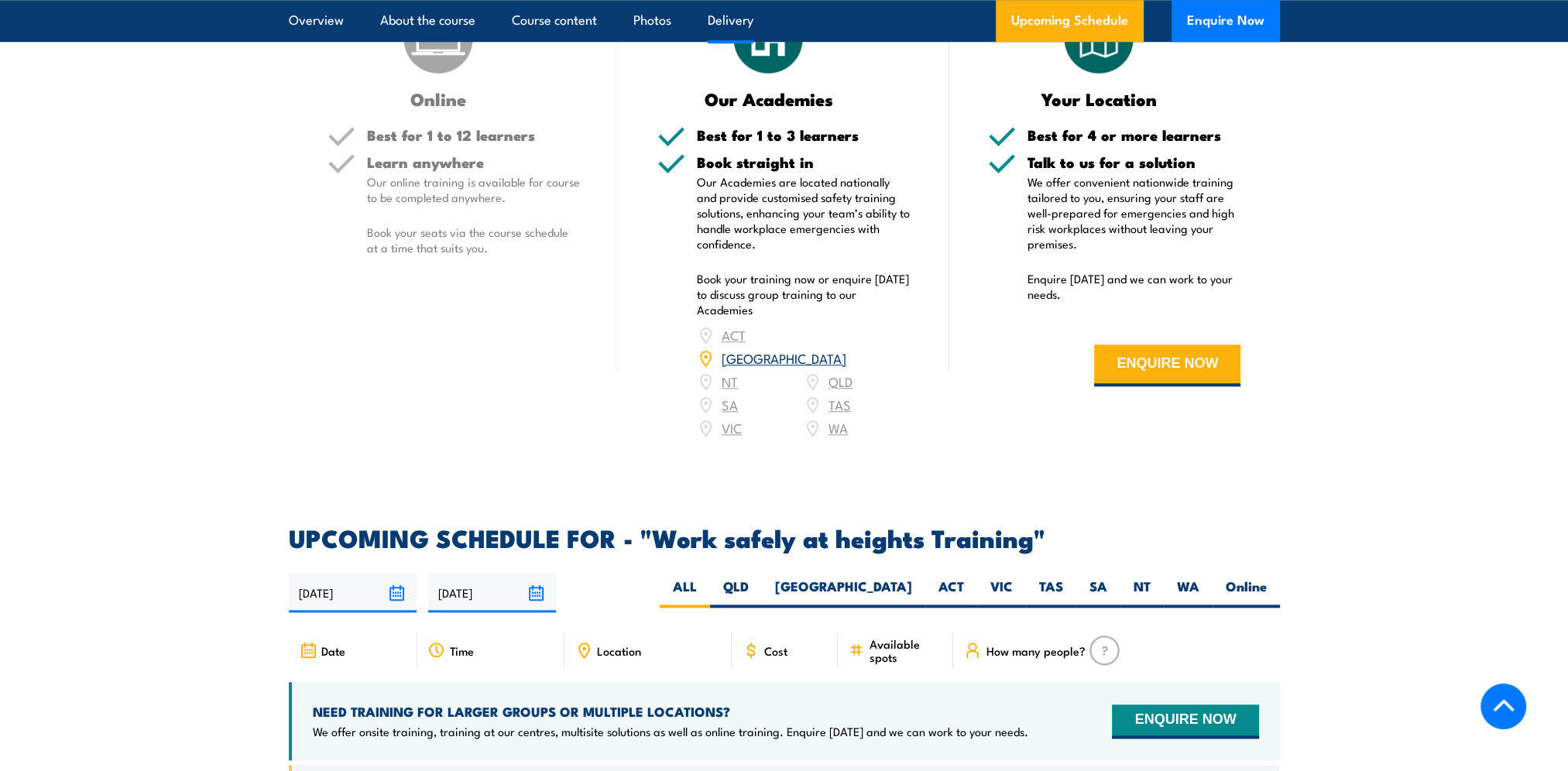
click at [845, 323] on div "ACT [GEOGRAPHIC_DATA] NT [GEOGRAPHIC_DATA] SA TAS [GEOGRAPHIC_DATA] [GEOGRAPHIC…" at bounding box center [804, 381] width 214 height 116
click at [838, 323] on div "ACT [GEOGRAPHIC_DATA] NT [GEOGRAPHIC_DATA] SA TAS [GEOGRAPHIC_DATA] [GEOGRAPHIC…" at bounding box center [804, 381] width 214 height 116
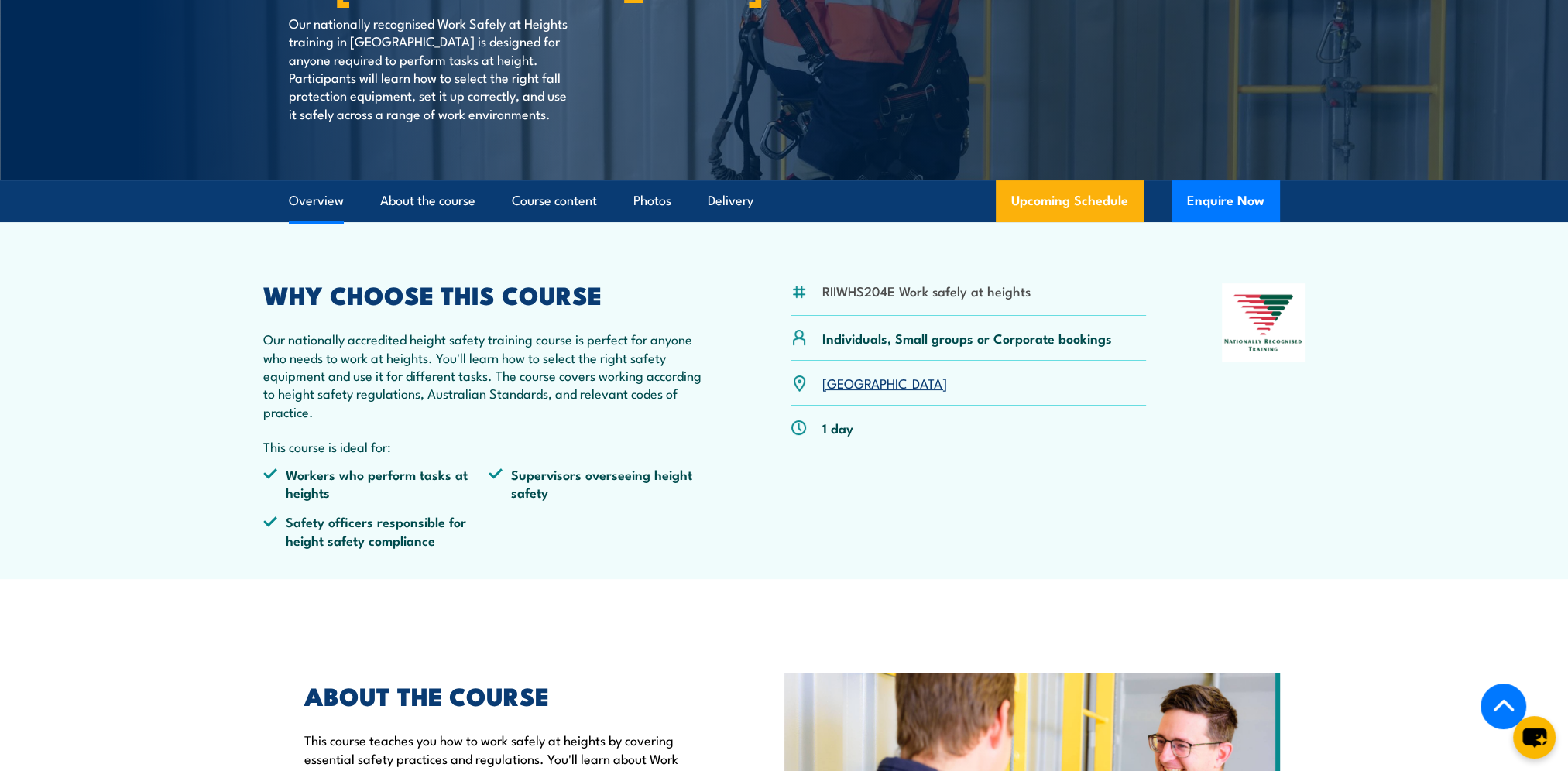
scroll to position [393, 0]
